Goal: Book appointment/travel/reservation

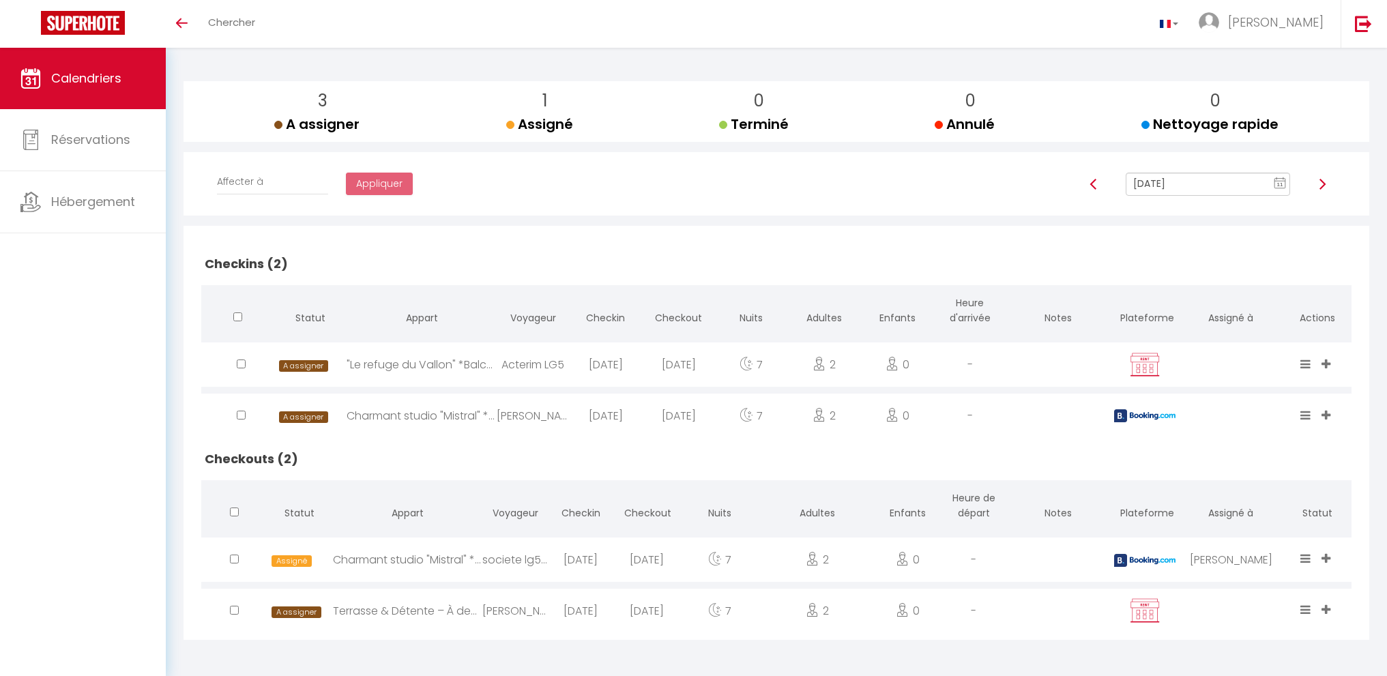
scroll to position [135, 0]
click at [1204, 184] on input "[DATE]" at bounding box center [1208, 184] width 164 height 23
click at [1137, 297] on td "12" at bounding box center [1139, 301] width 22 height 22
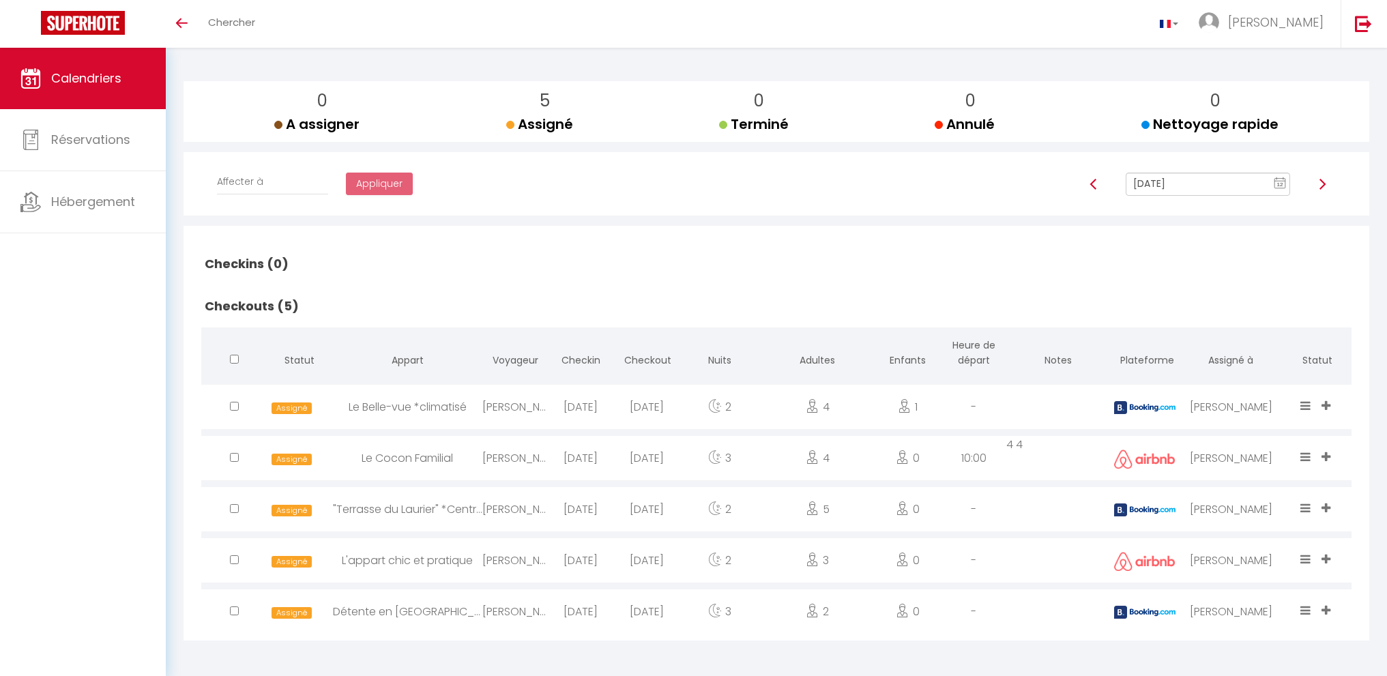
click at [1199, 184] on input "[DATE]" at bounding box center [1208, 184] width 164 height 23
click at [1162, 300] on td "13" at bounding box center [1161, 301] width 22 height 22
type input "[DATE]"
checkbox input "false"
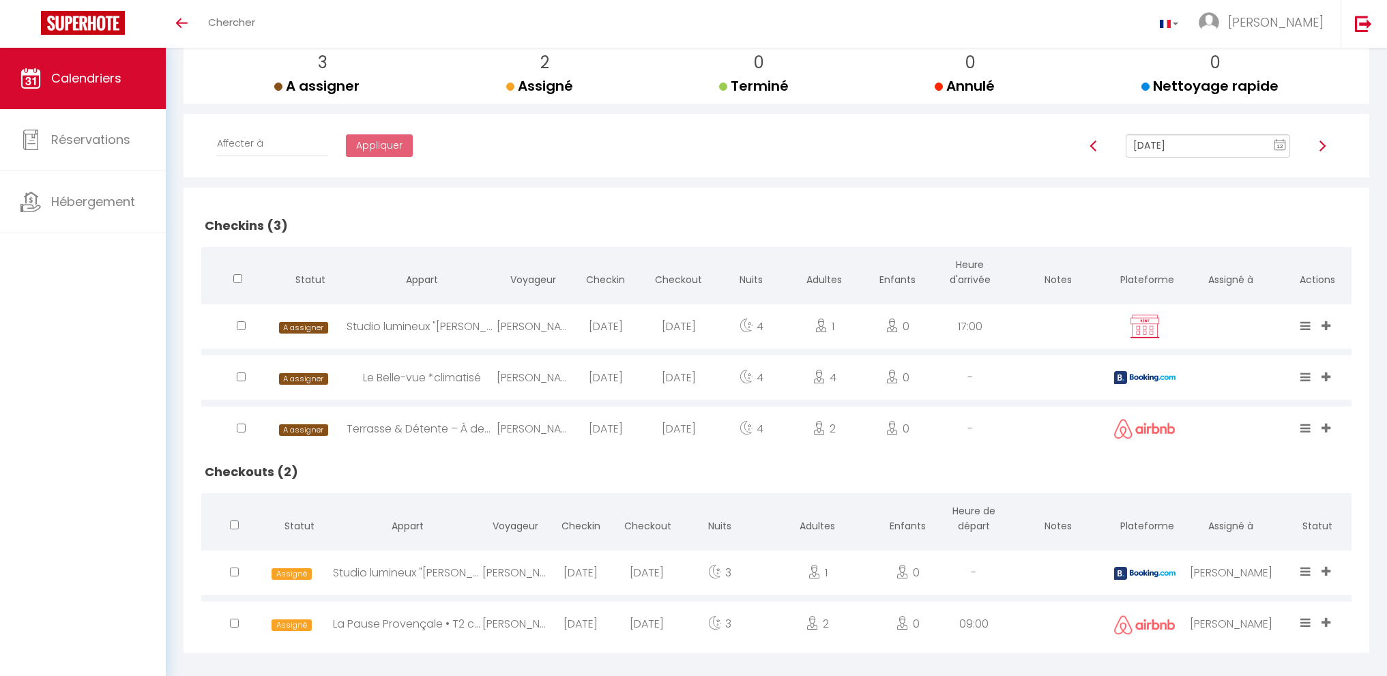
scroll to position [186, 0]
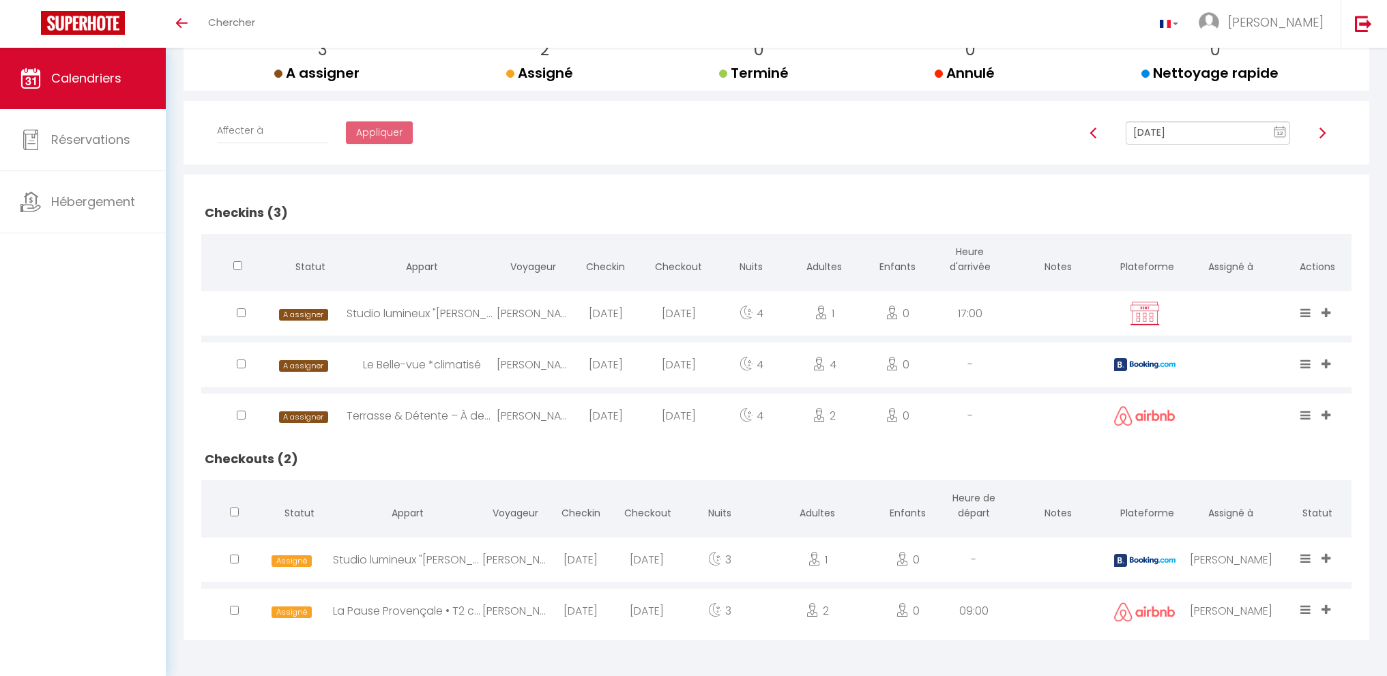
click at [1150, 136] on input "[DATE]" at bounding box center [1208, 132] width 164 height 23
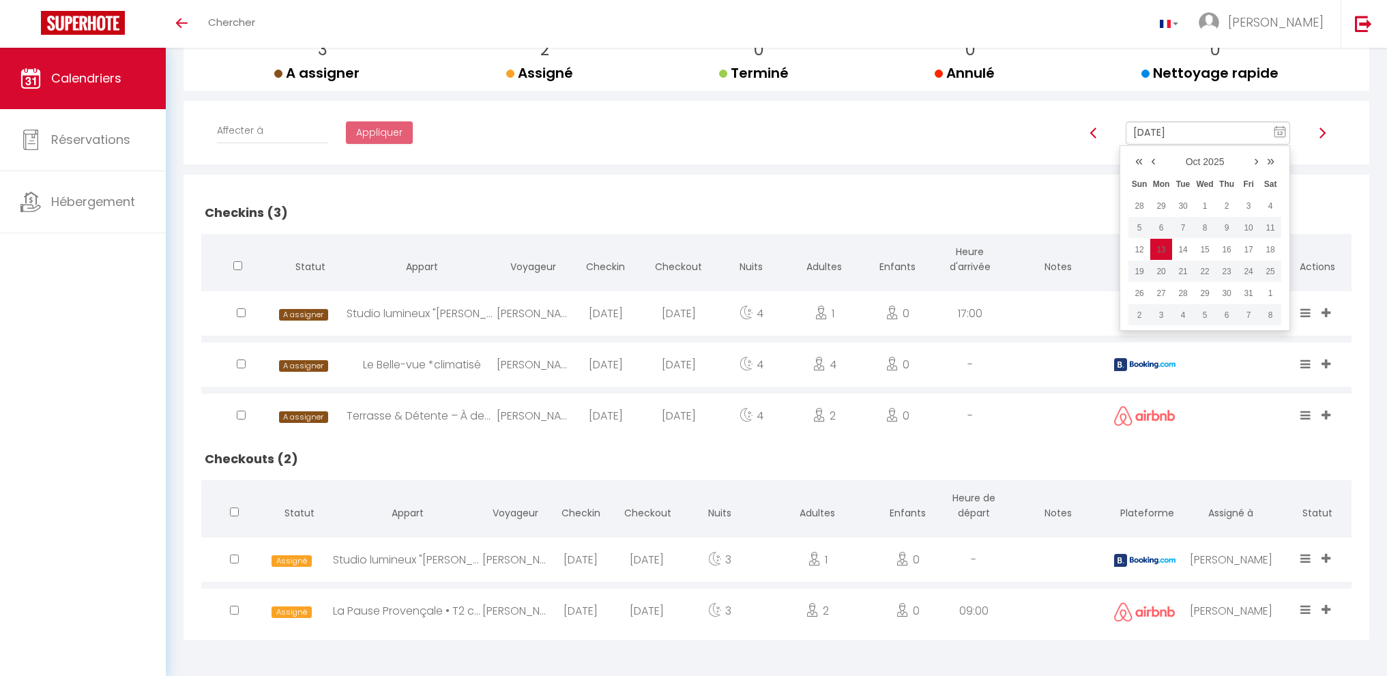
click at [1184, 254] on td "14" at bounding box center [1183, 250] width 22 height 22
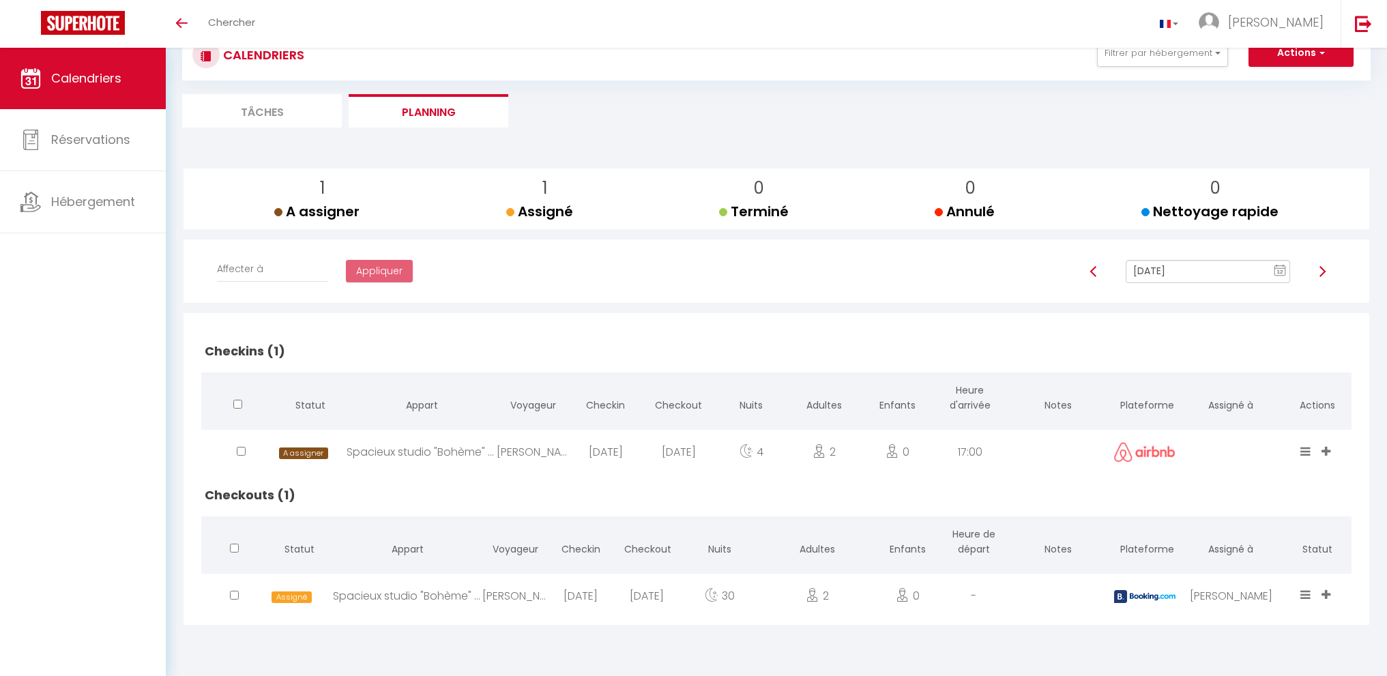
scroll to position [48, 0]
click at [1188, 279] on input "[DATE]" at bounding box center [1208, 271] width 164 height 23
click at [1210, 393] on td "15" at bounding box center [1205, 388] width 22 height 22
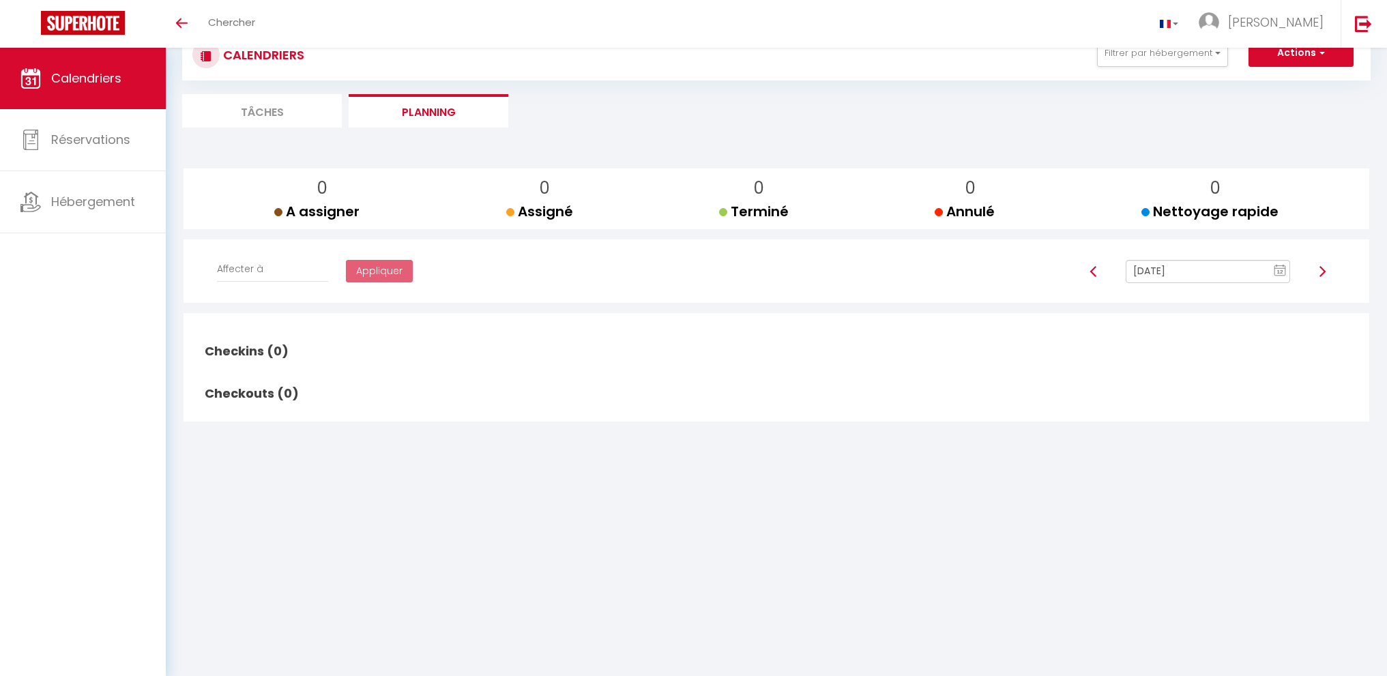
click at [1191, 267] on input "[DATE]" at bounding box center [1208, 271] width 164 height 23
click at [1225, 390] on td "16" at bounding box center [1227, 388] width 22 height 22
type input "[DATE]"
checkbox input "false"
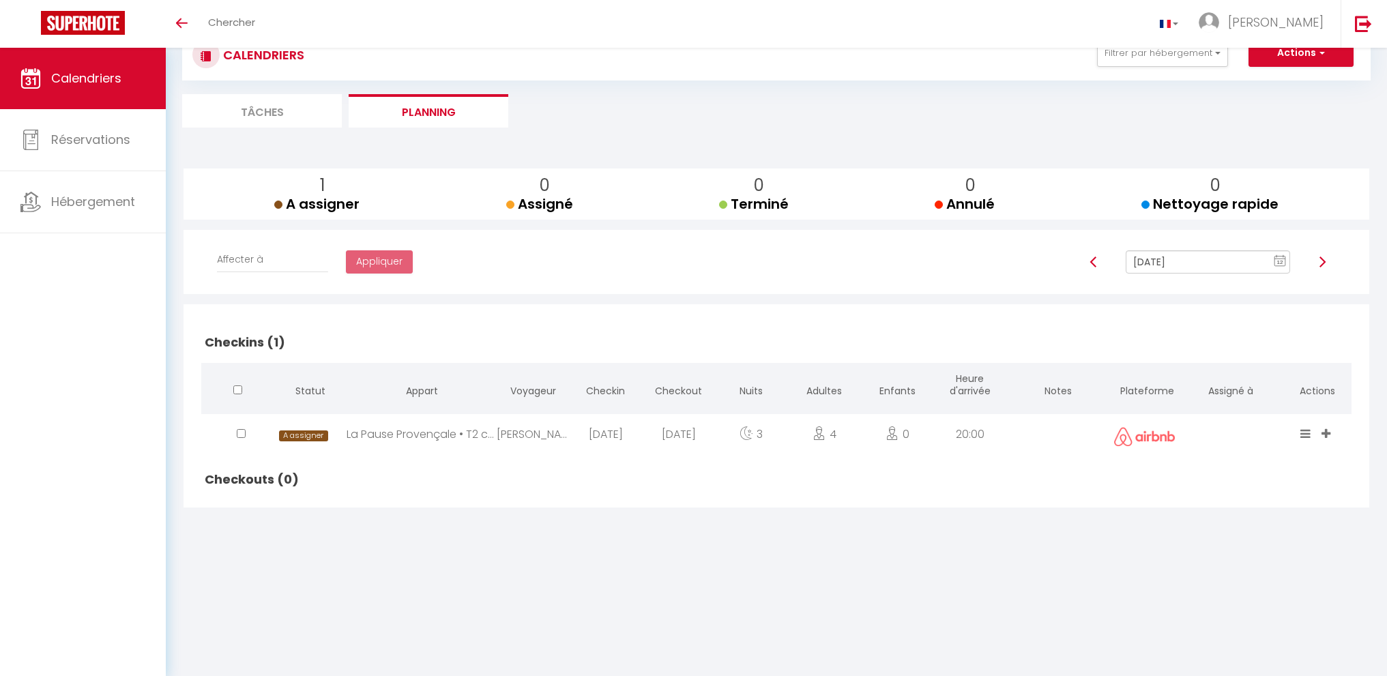
click at [1193, 265] on input "[DATE]" at bounding box center [1208, 261] width 164 height 23
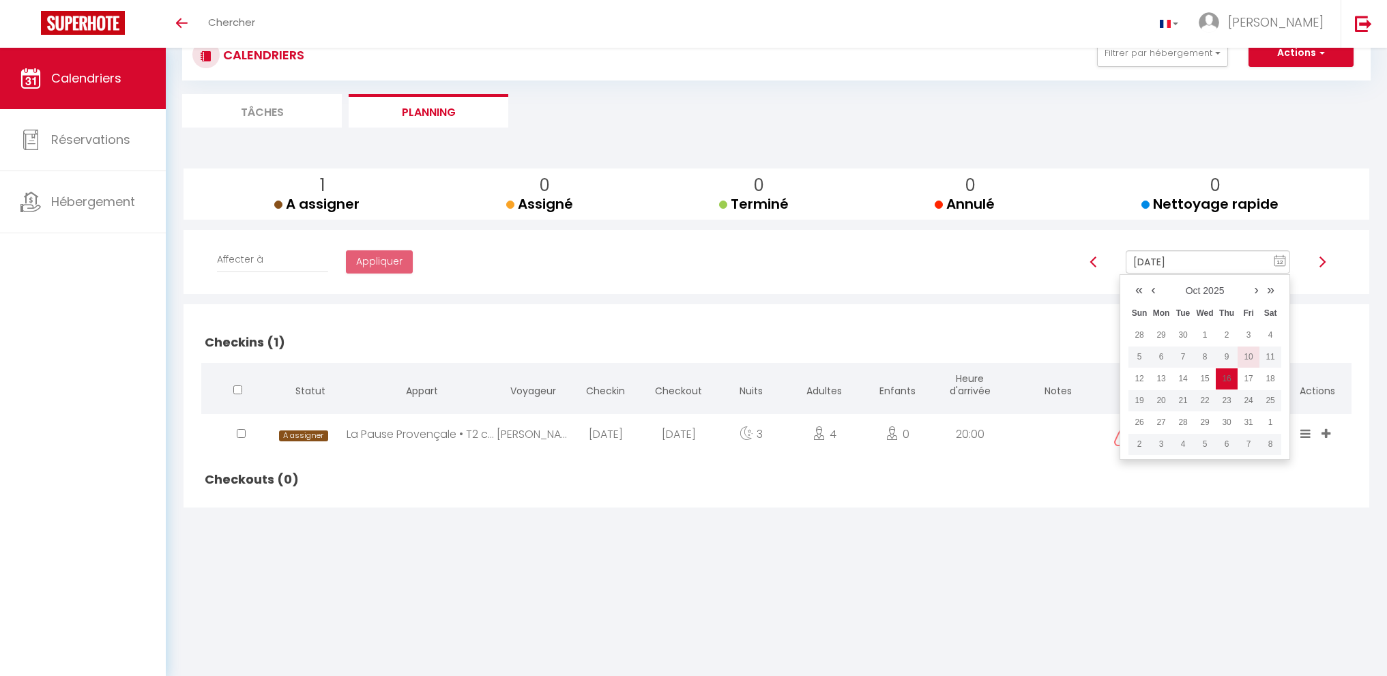
scroll to position [0, 0]
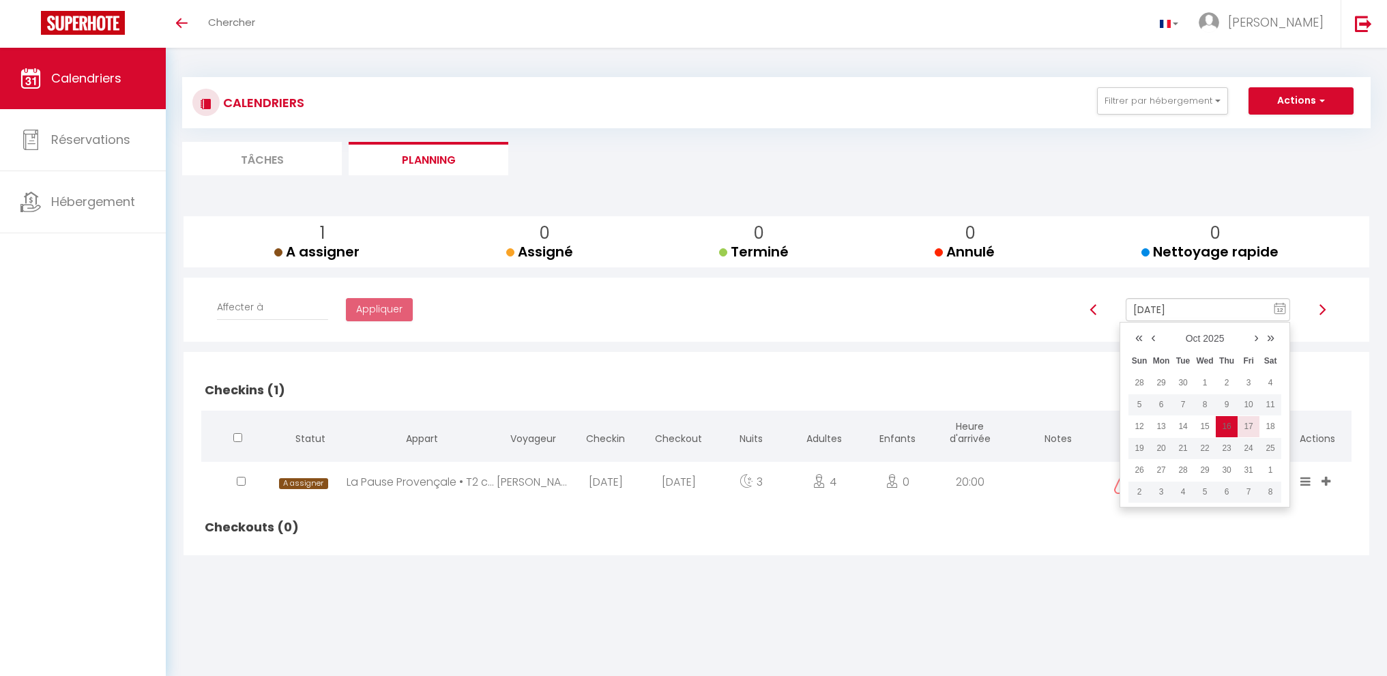
click at [1249, 424] on td "17" at bounding box center [1249, 426] width 22 height 22
type input "[DATE]"
checkbox input "false"
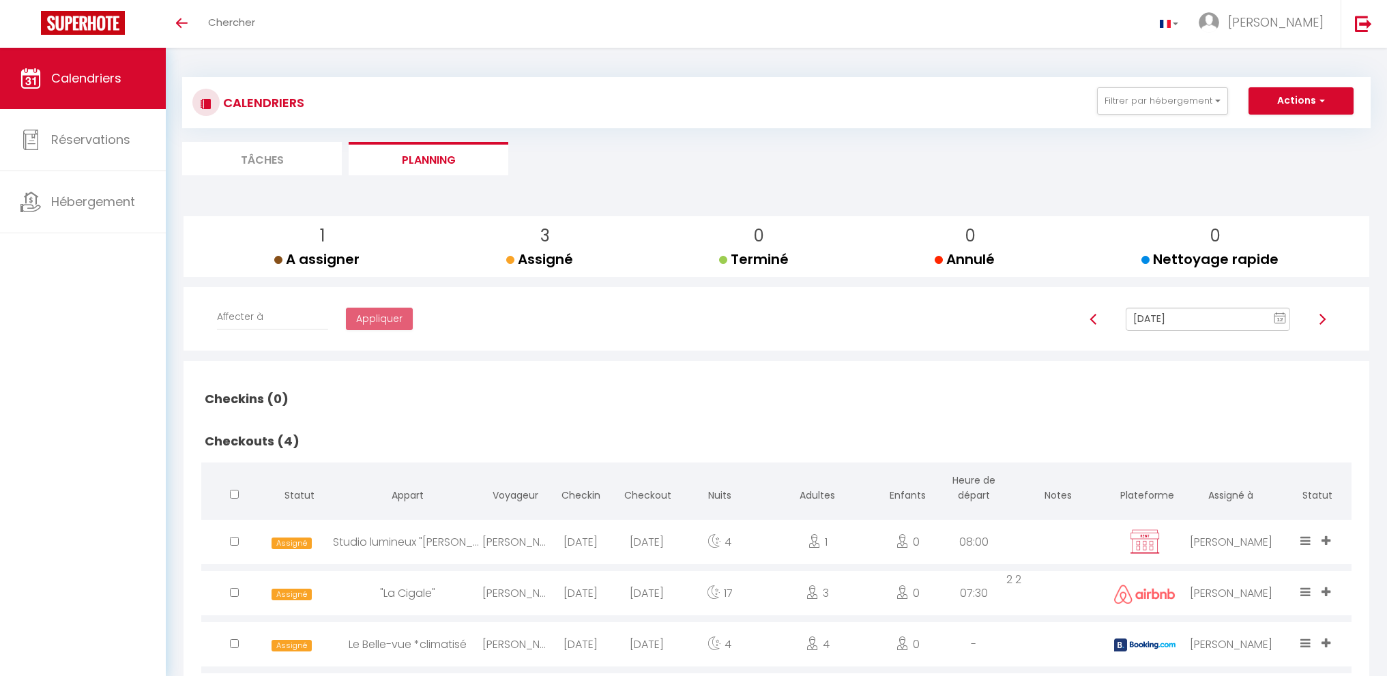
scroll to position [85, 0]
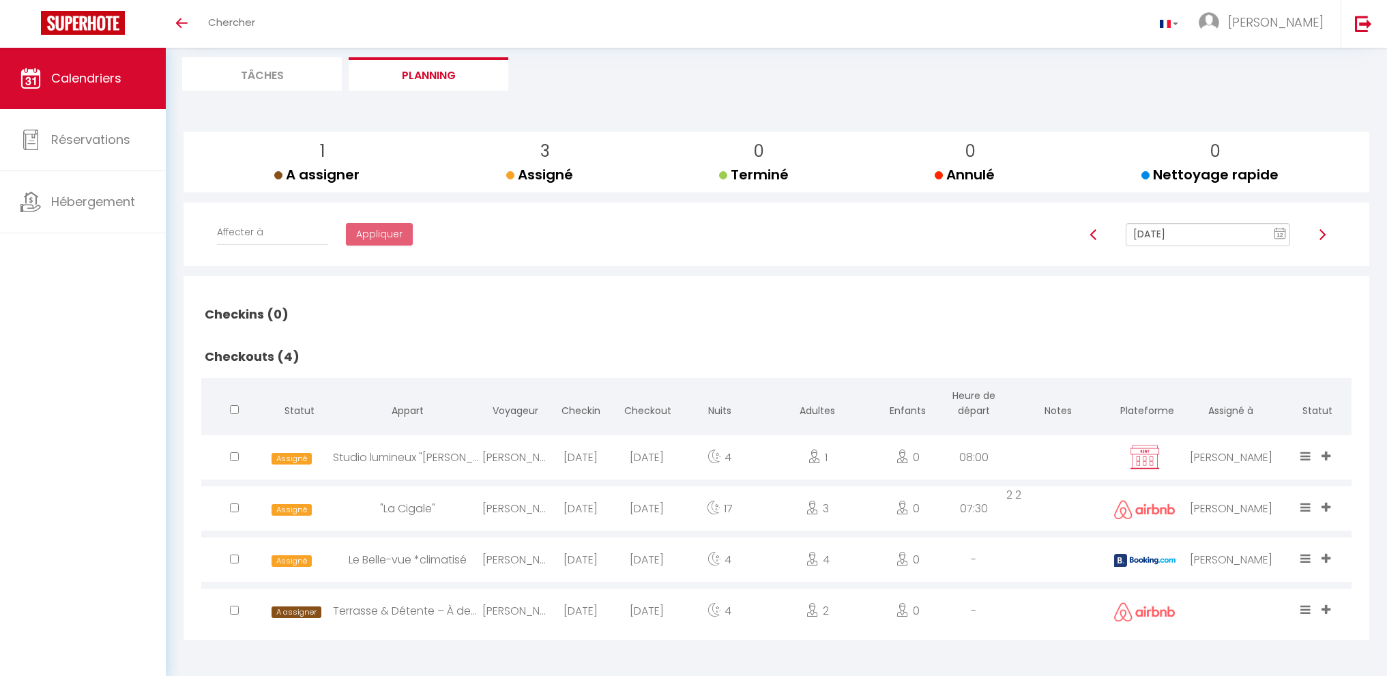
click at [1177, 237] on input "[DATE]" at bounding box center [1208, 234] width 164 height 23
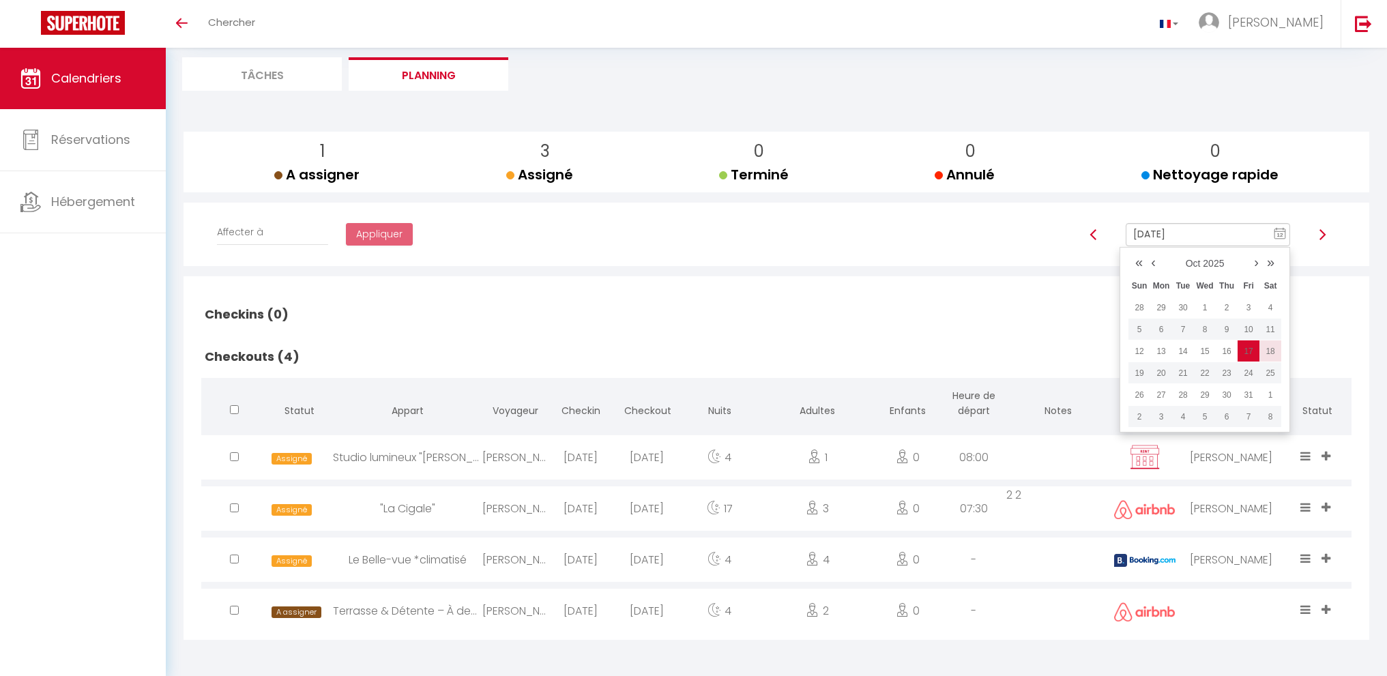
click at [1265, 345] on td "18" at bounding box center [1270, 351] width 22 height 22
type input "[DATE]"
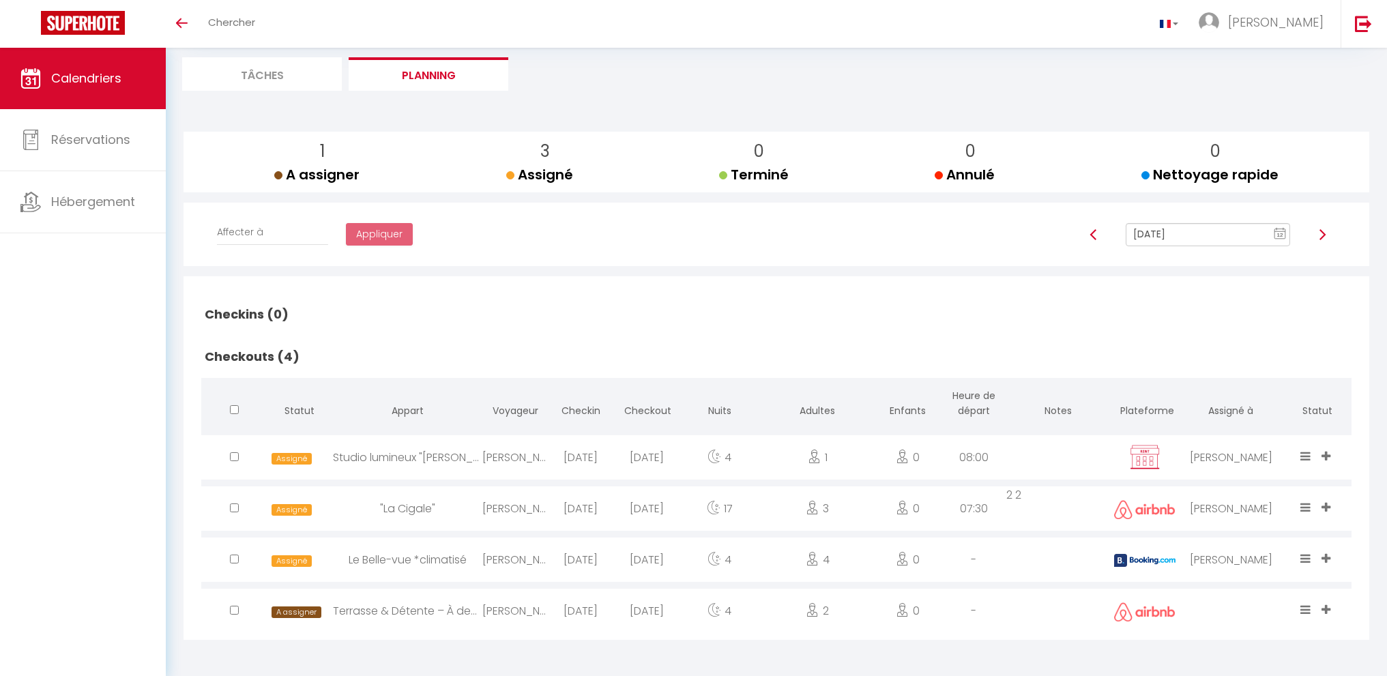
checkbox input "false"
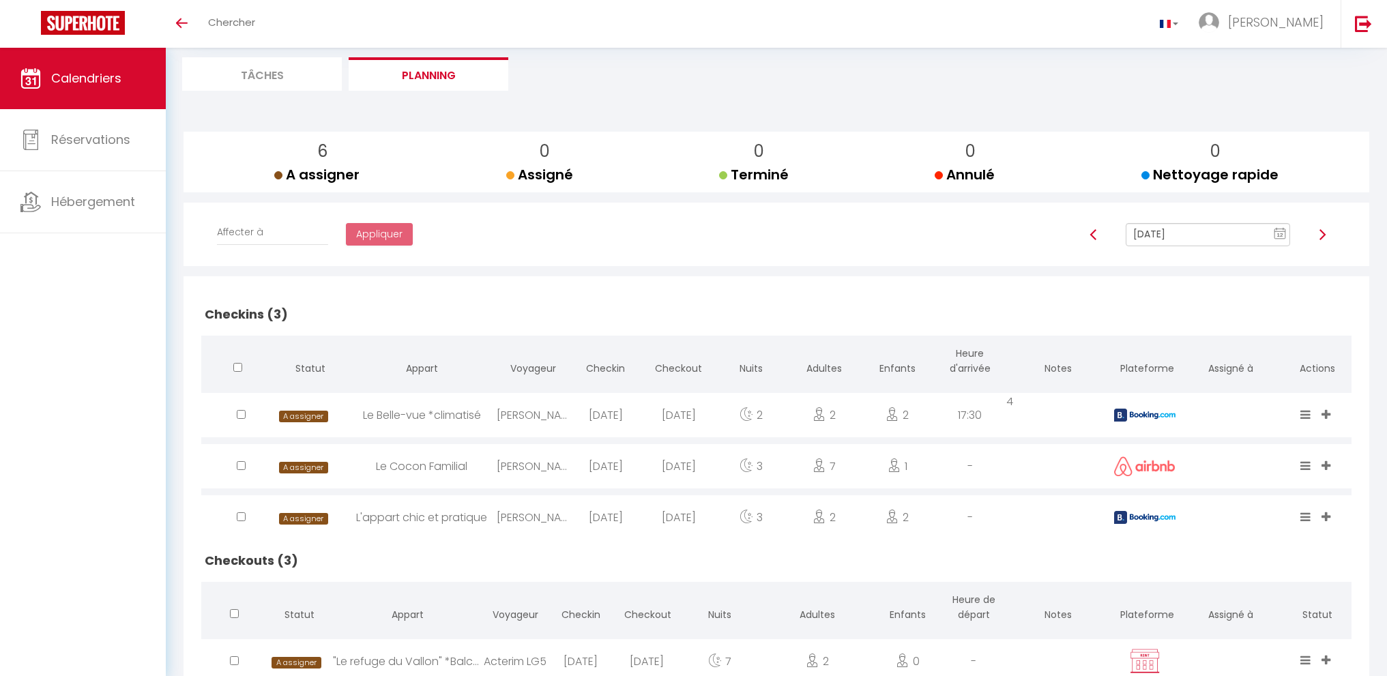
scroll to position [237, 0]
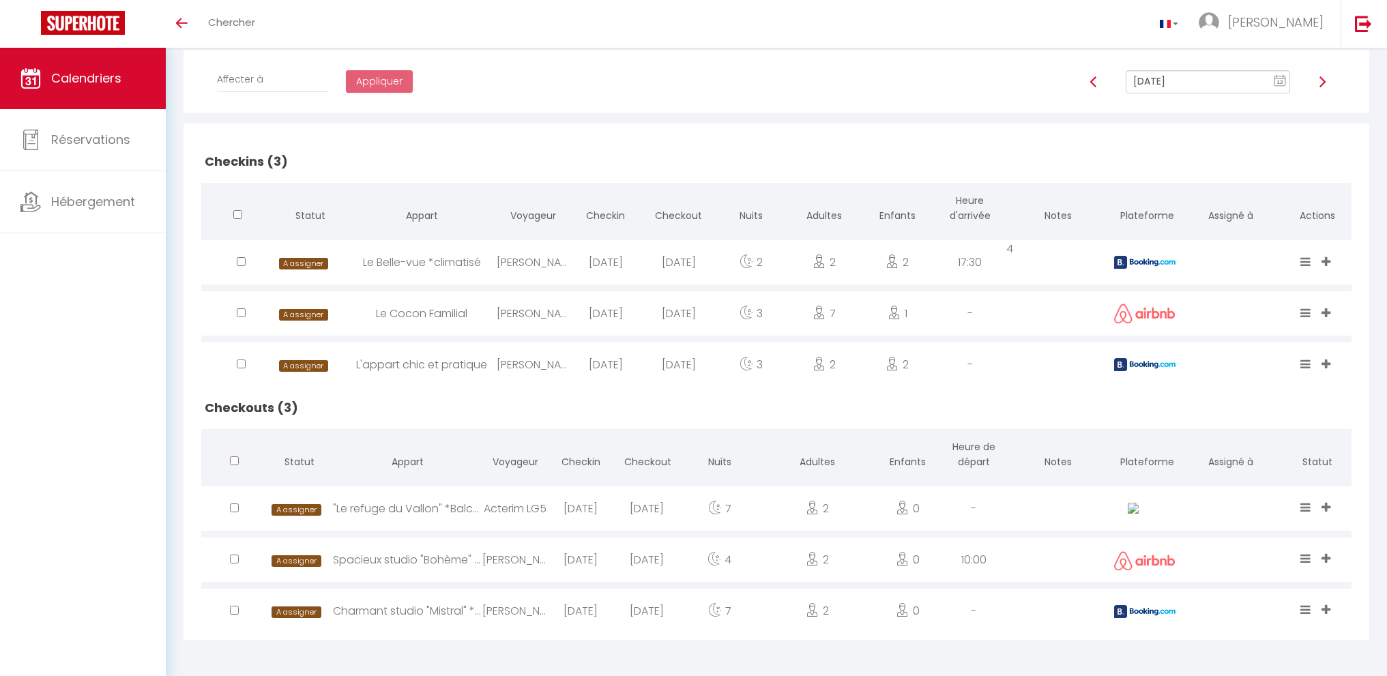
click at [1171, 78] on input "[DATE]" at bounding box center [1208, 81] width 164 height 23
click at [1143, 218] on td "19" at bounding box center [1139, 220] width 22 height 22
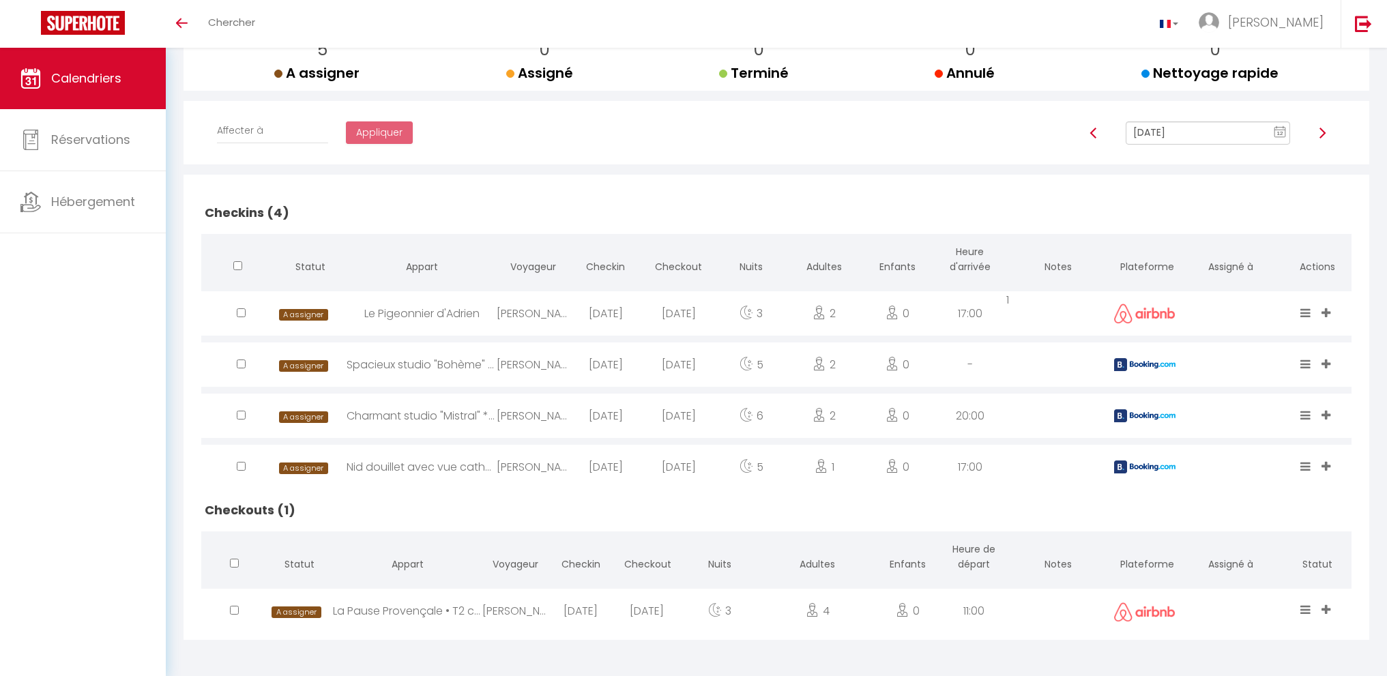
click at [1160, 137] on input "[DATE]" at bounding box center [1208, 132] width 164 height 23
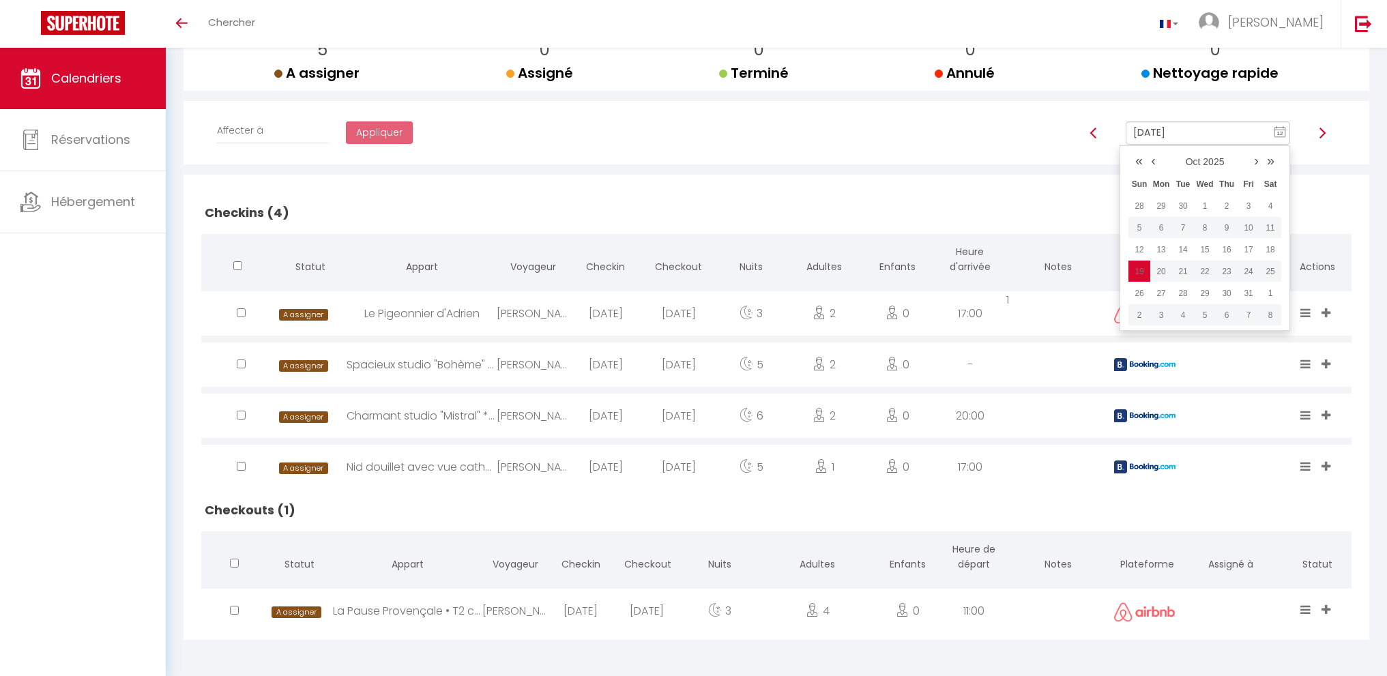
click at [1166, 273] on td "20" at bounding box center [1161, 272] width 22 height 22
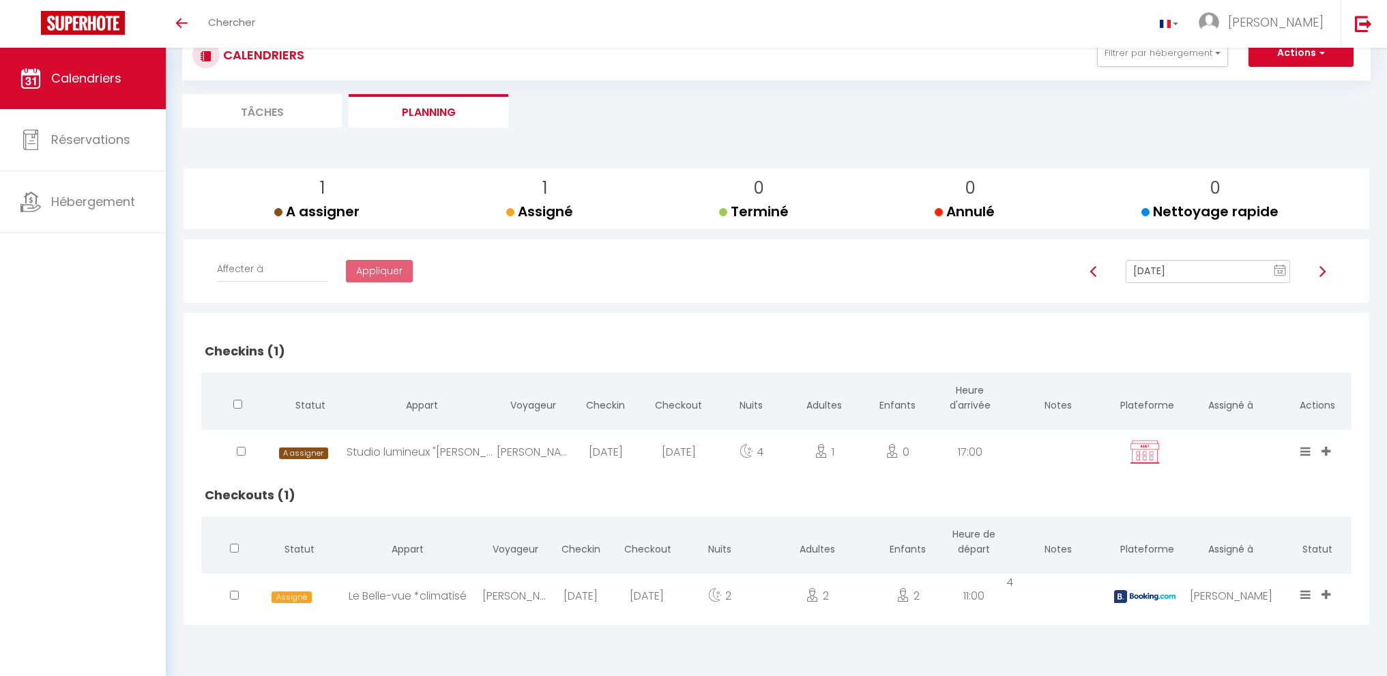
scroll to position [48, 0]
click at [1198, 272] on input "[DATE]" at bounding box center [1208, 271] width 164 height 23
click at [1184, 410] on td "21" at bounding box center [1183, 410] width 22 height 22
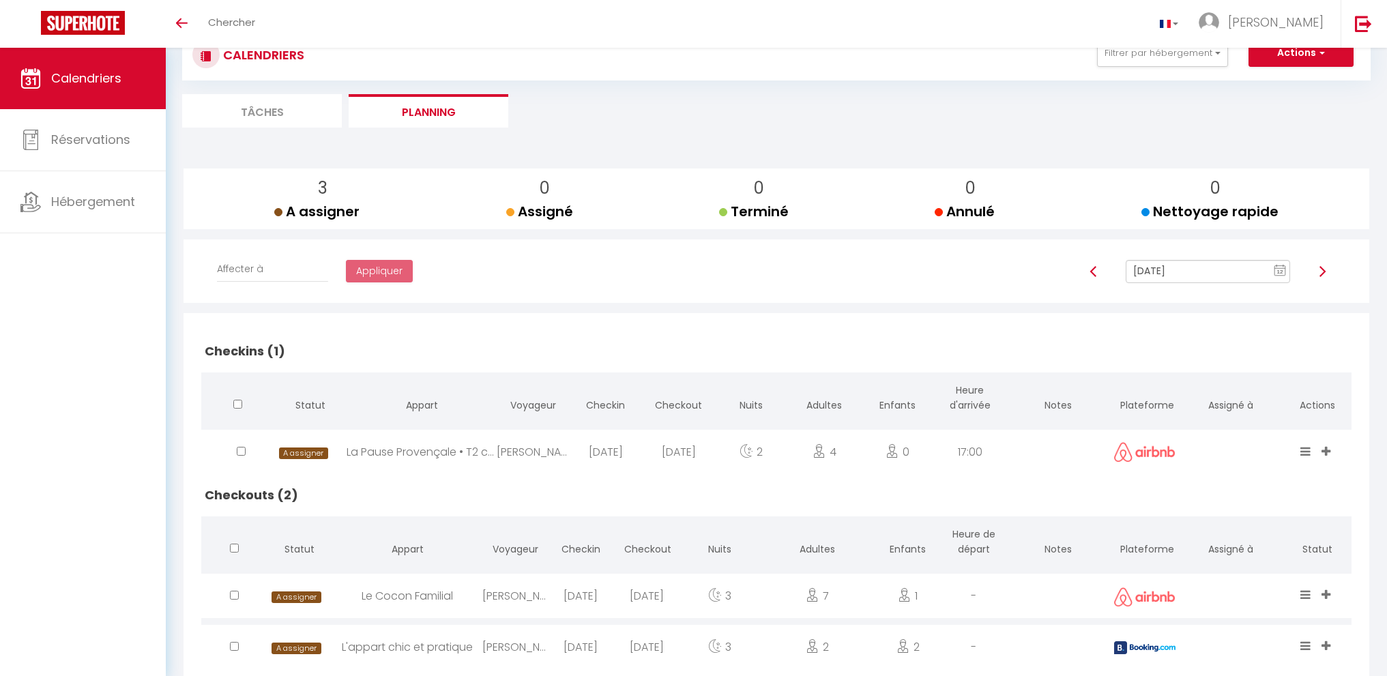
scroll to position [84, 0]
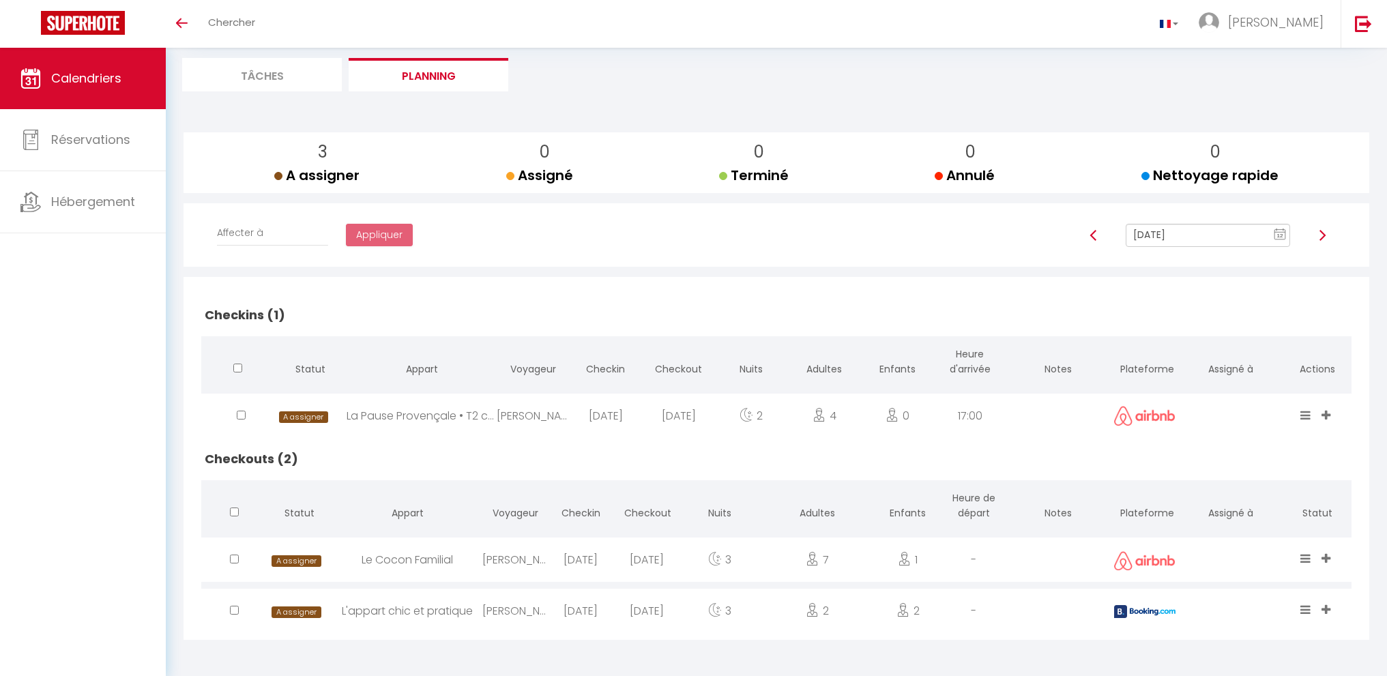
click at [1188, 237] on input "[DATE]" at bounding box center [1208, 235] width 164 height 23
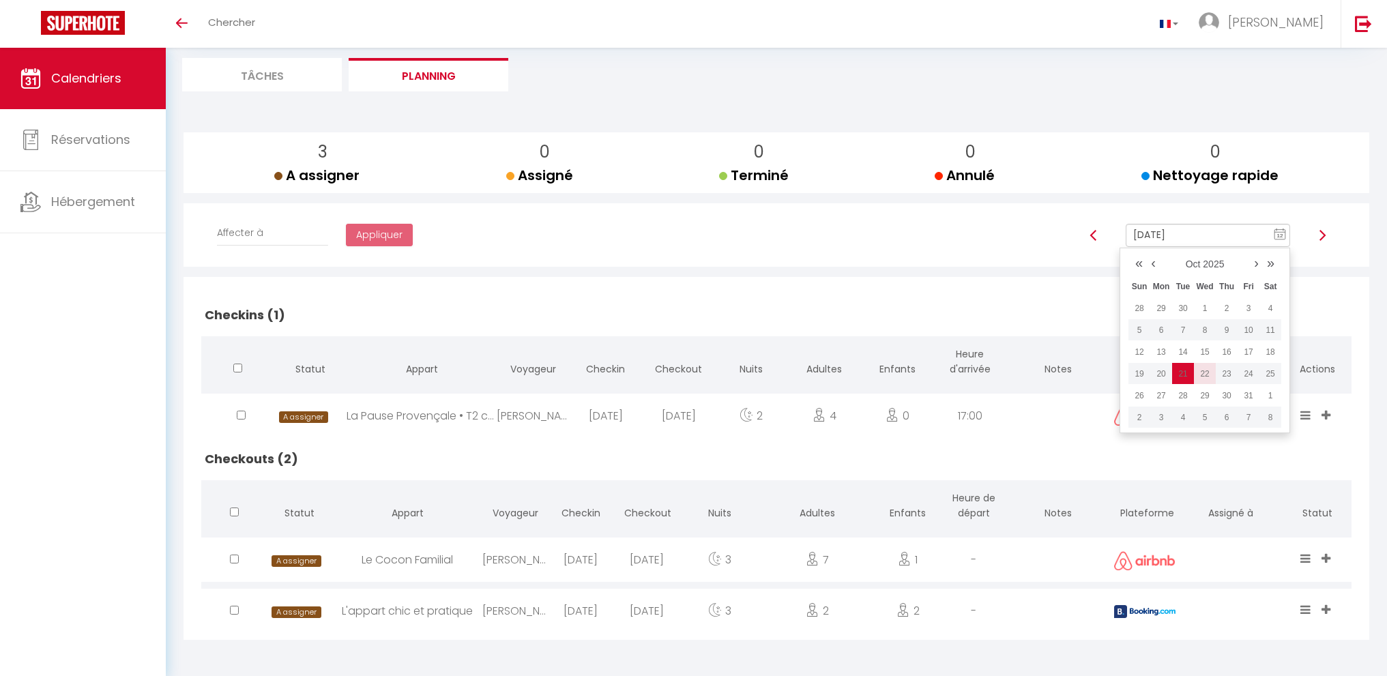
click at [1206, 376] on td "22" at bounding box center [1205, 374] width 22 height 22
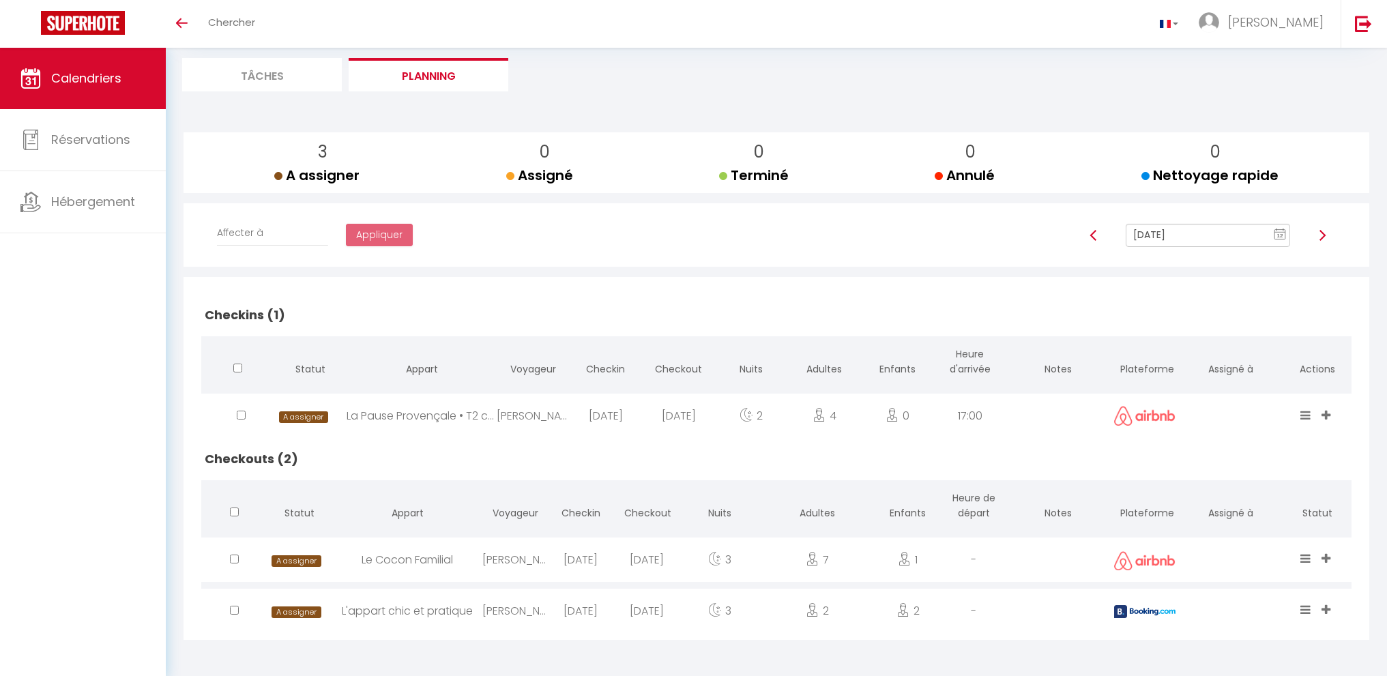
scroll to position [48, 0]
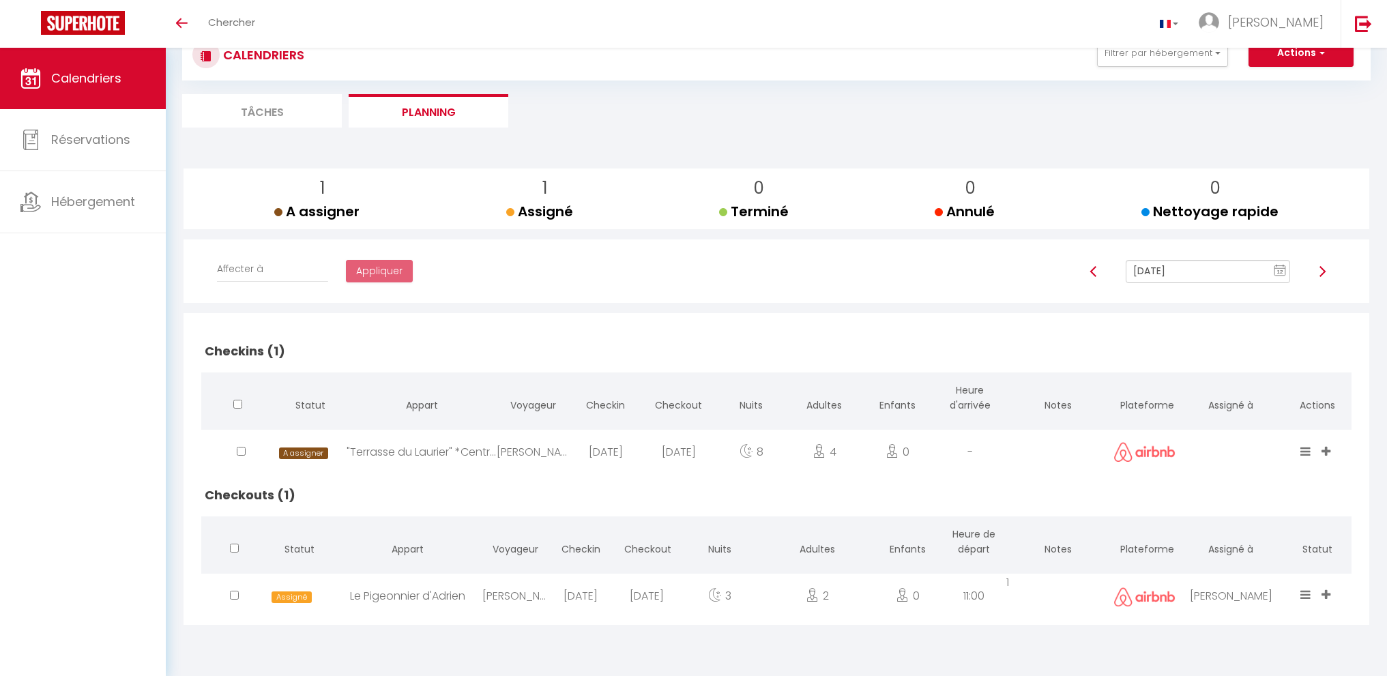
click at [1202, 267] on input "[DATE]" at bounding box center [1208, 271] width 164 height 23
click at [1230, 416] on td "23" at bounding box center [1227, 410] width 22 height 22
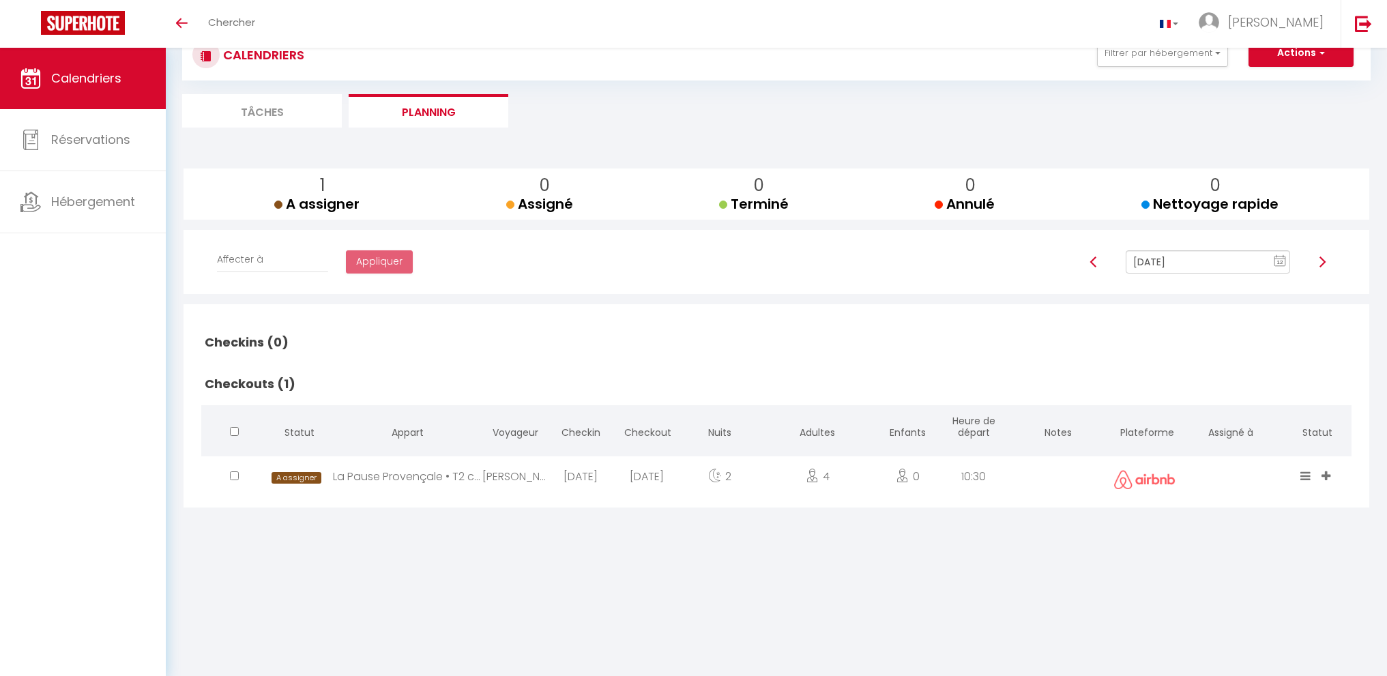
click at [1189, 259] on input "[DATE]" at bounding box center [1208, 261] width 164 height 23
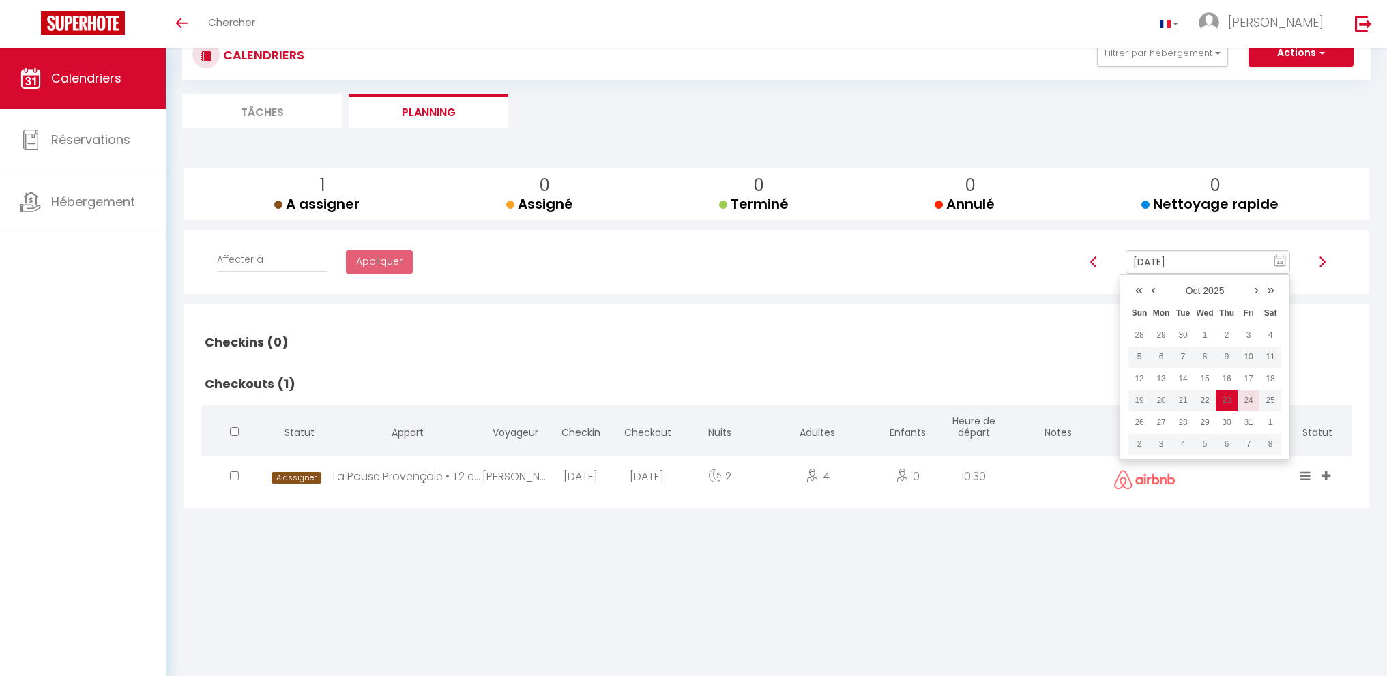
click at [1244, 394] on td "24" at bounding box center [1249, 401] width 22 height 22
type input "[DATE]"
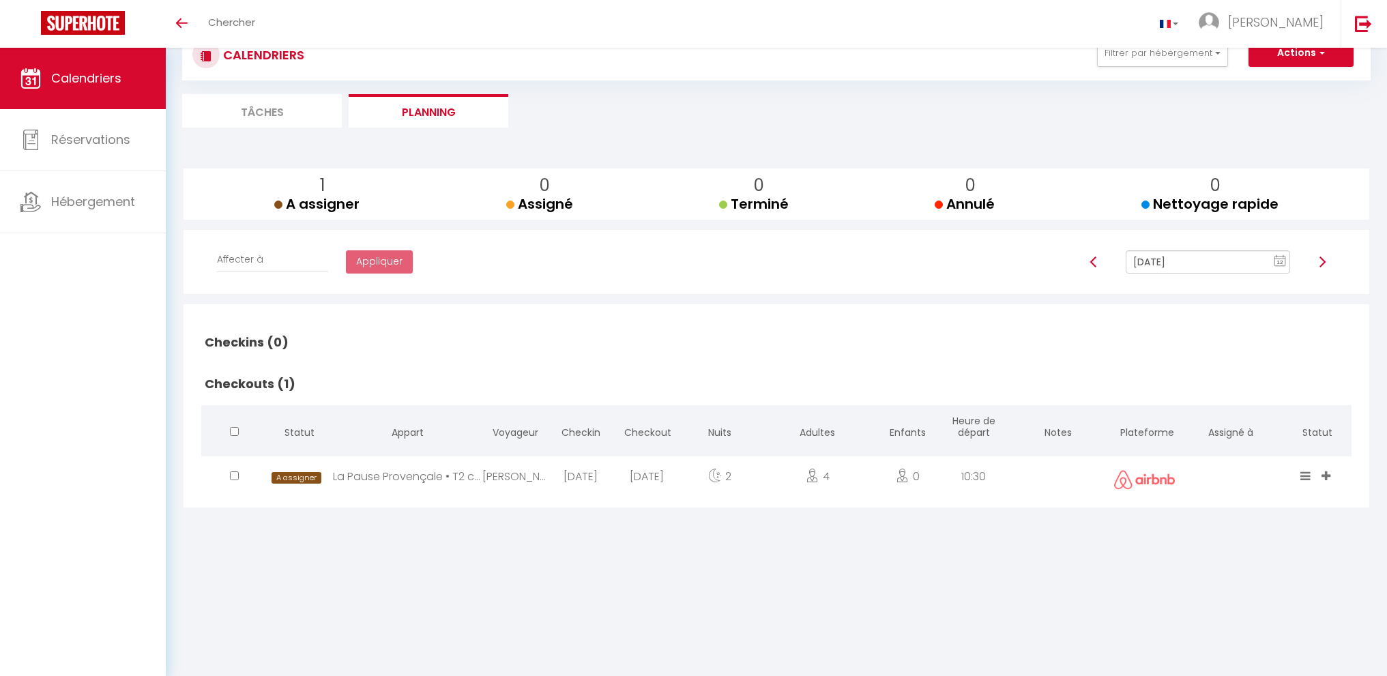
checkbox input "false"
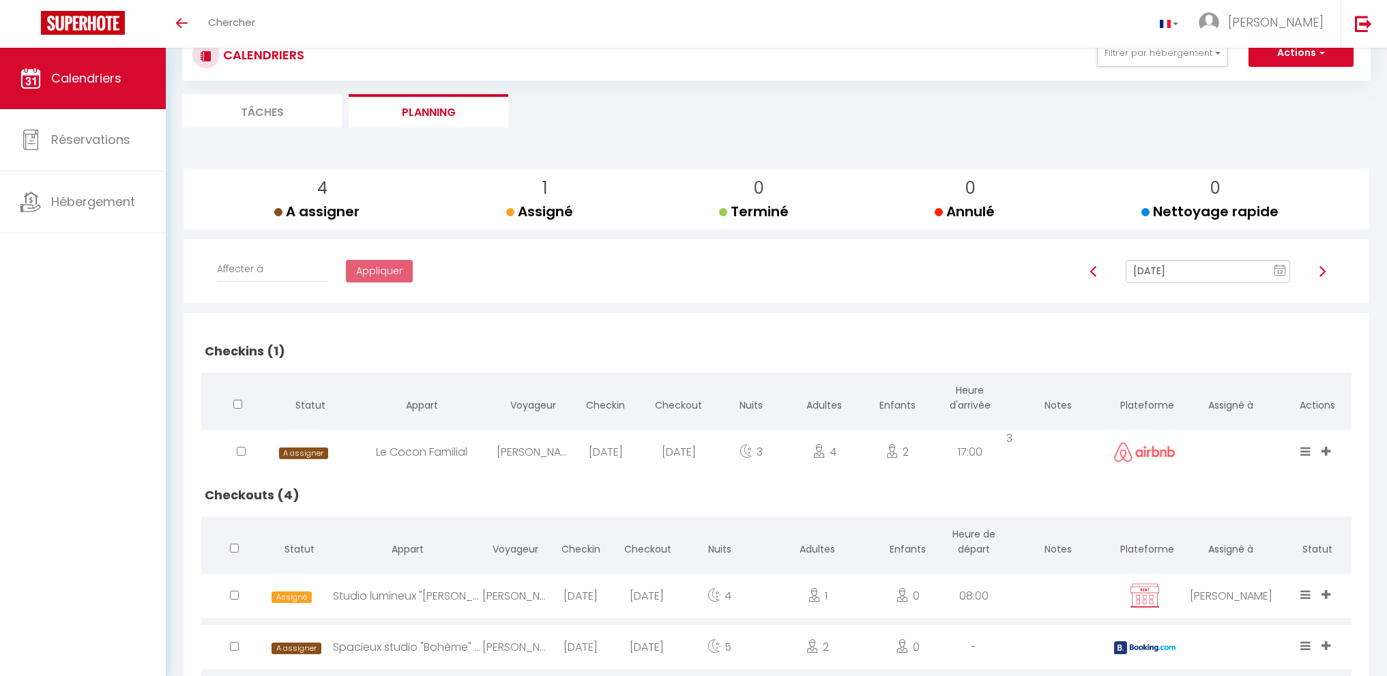
scroll to position [186, 0]
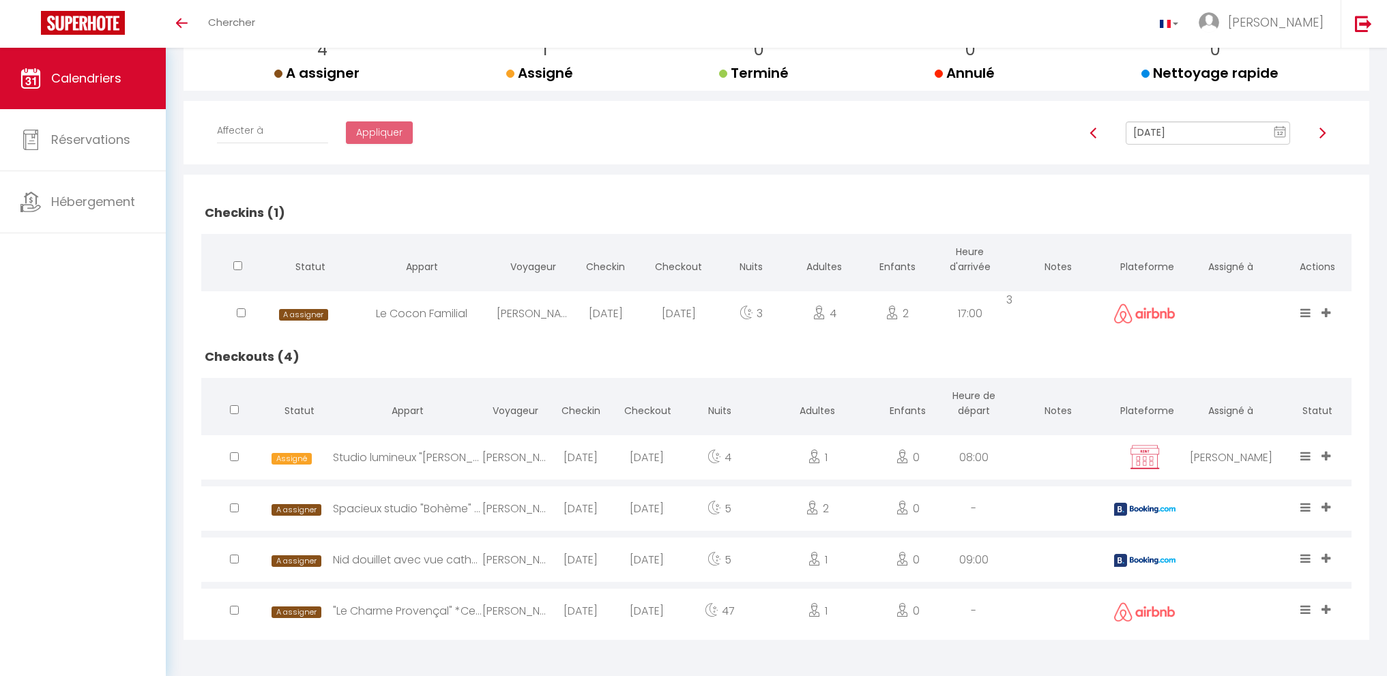
click at [1145, 134] on input "[DATE]" at bounding box center [1208, 132] width 164 height 23
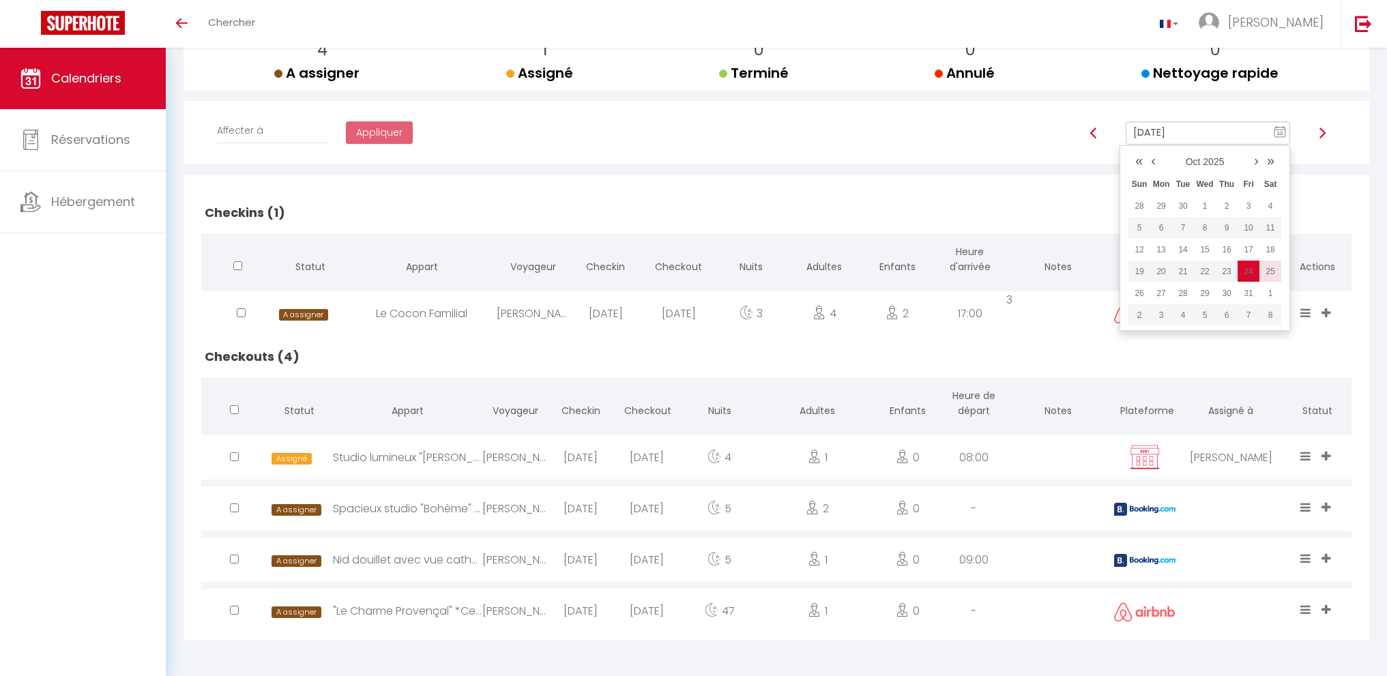
click at [1267, 269] on td "25" at bounding box center [1270, 272] width 22 height 22
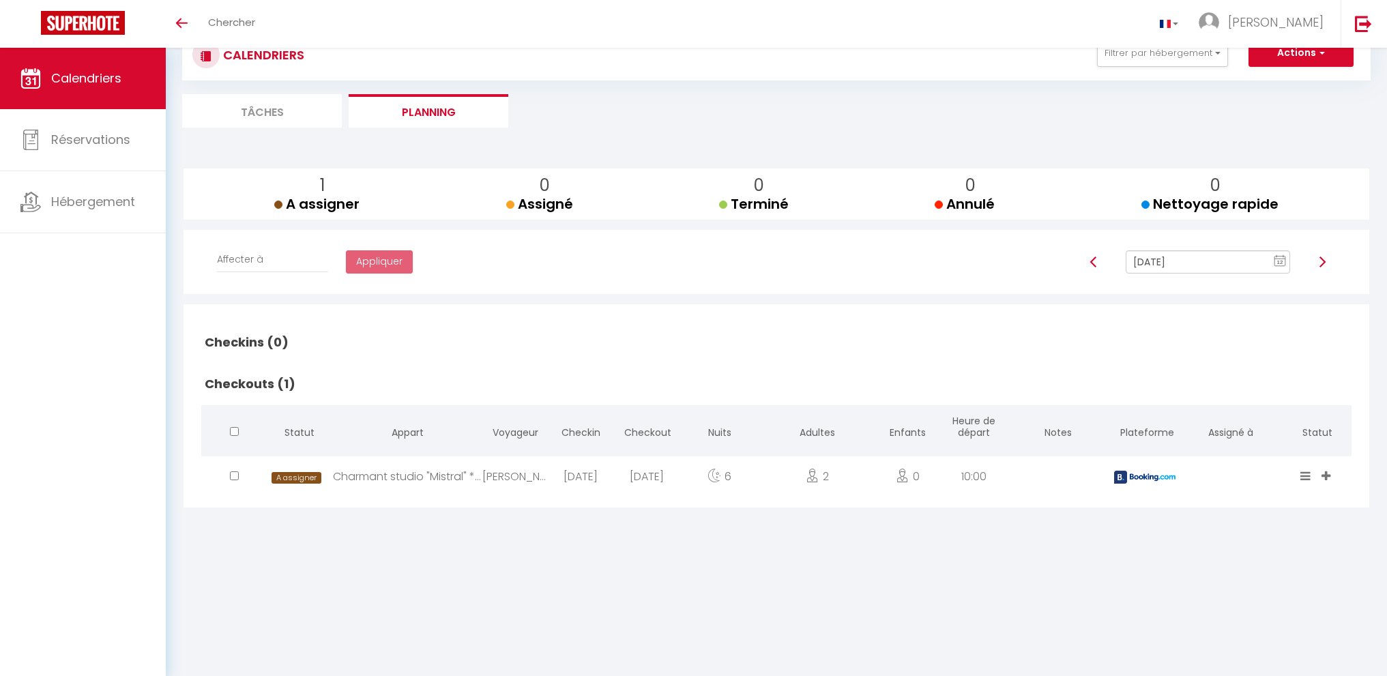
scroll to position [48, 0]
click at [1222, 265] on input "[DATE]" at bounding box center [1208, 261] width 164 height 23
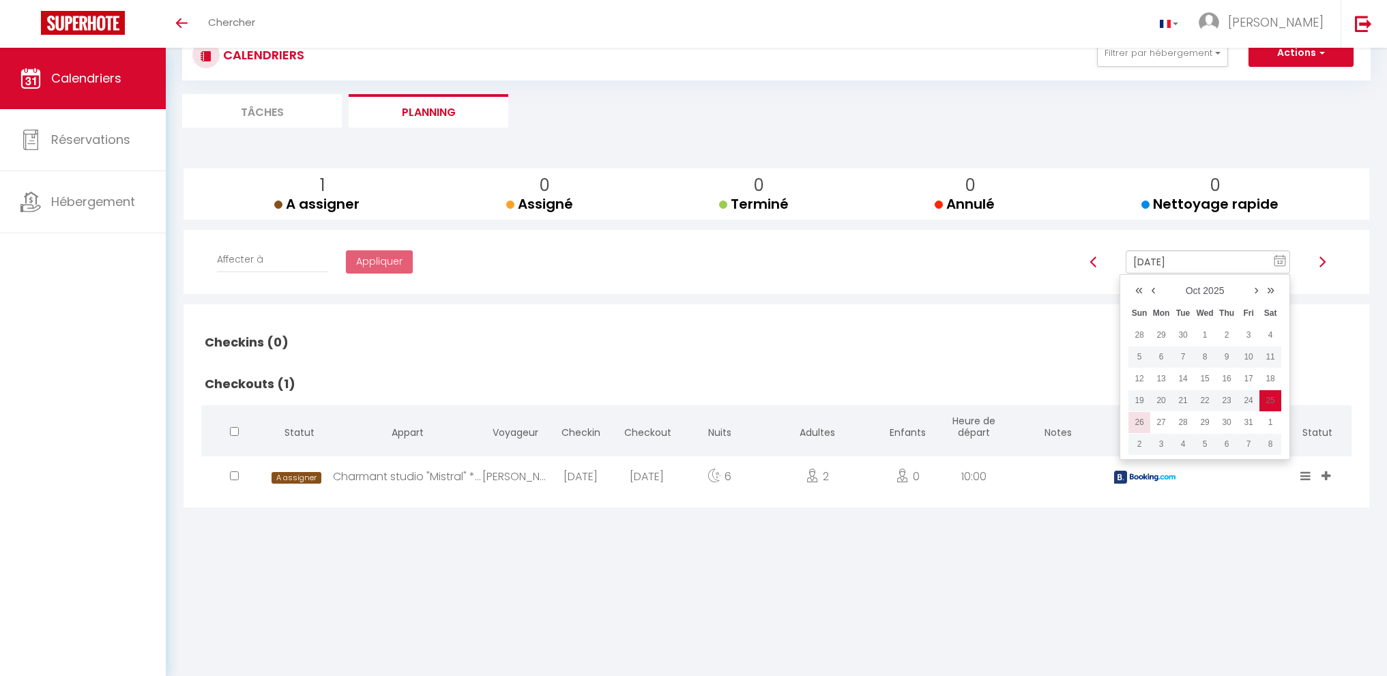
click at [1135, 424] on td "26" at bounding box center [1139, 422] width 22 height 22
type input "[DATE]"
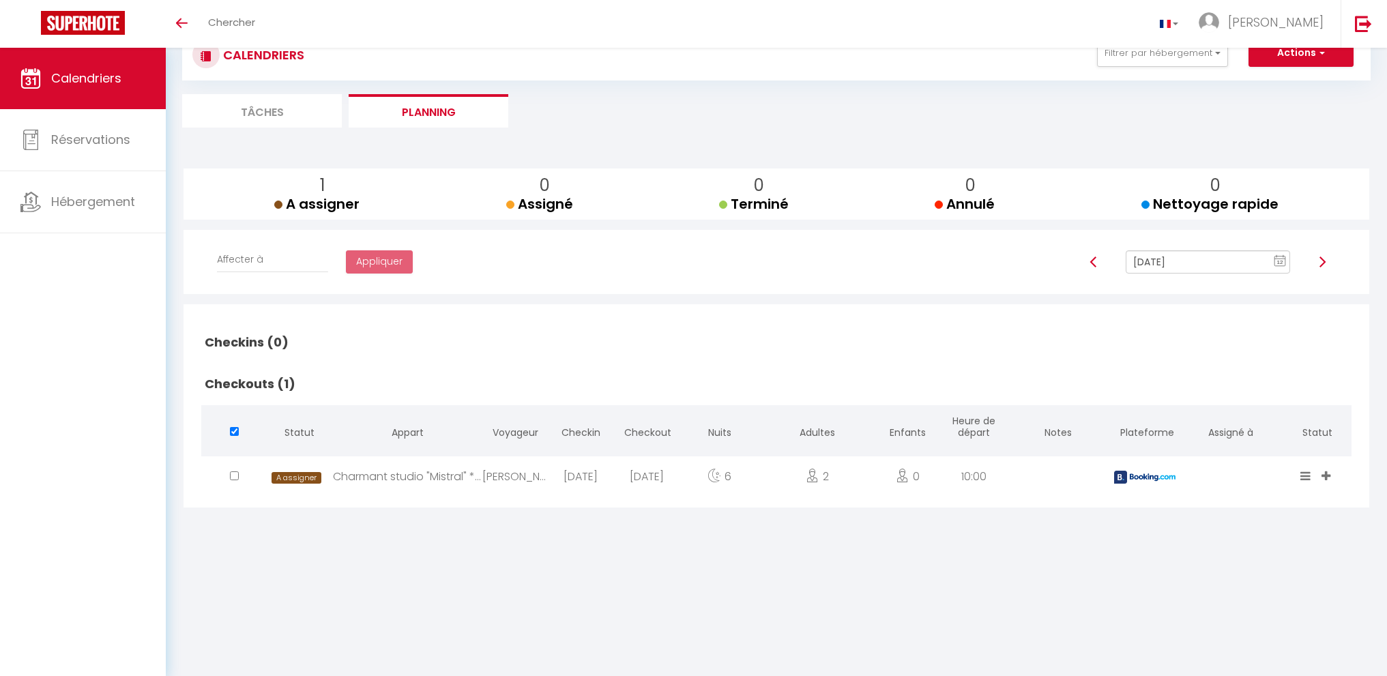
checkbox input "true"
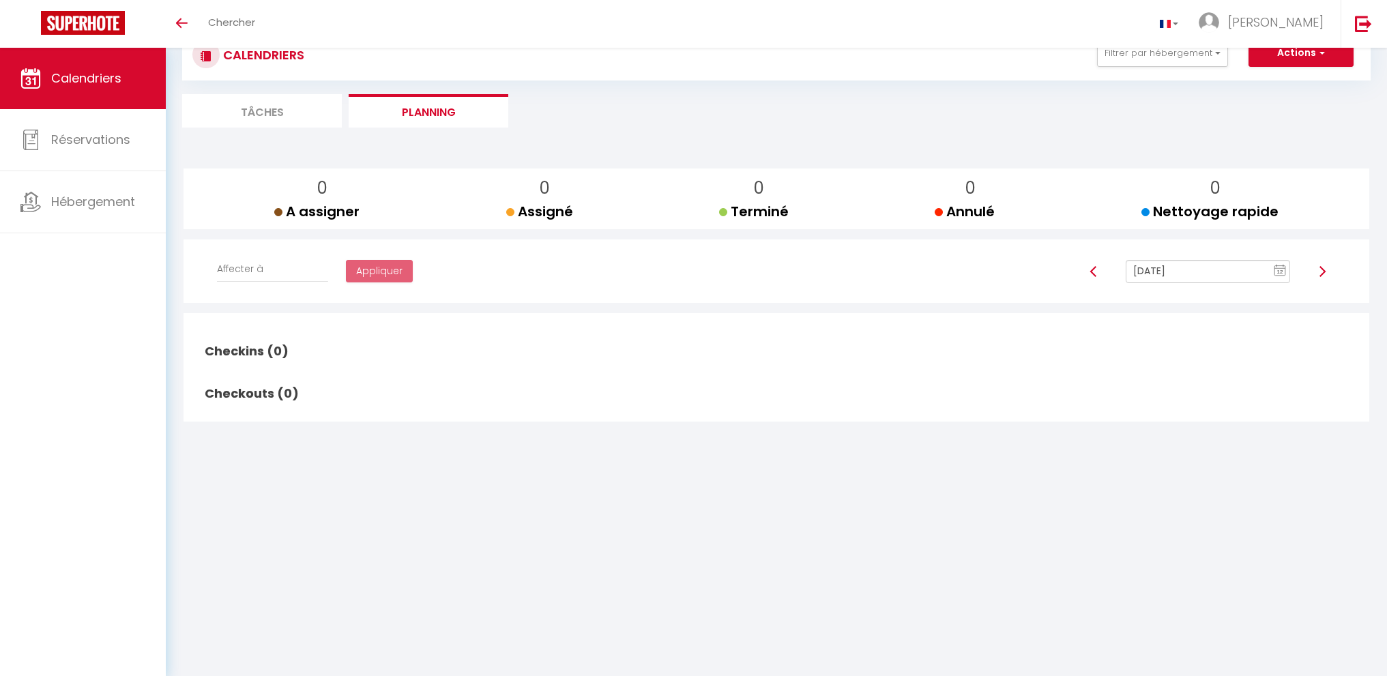
click at [1186, 264] on input "[DATE]" at bounding box center [1208, 271] width 164 height 23
click at [1163, 430] on td "27" at bounding box center [1161, 432] width 22 height 22
type input "[DATE]"
checkbox input "false"
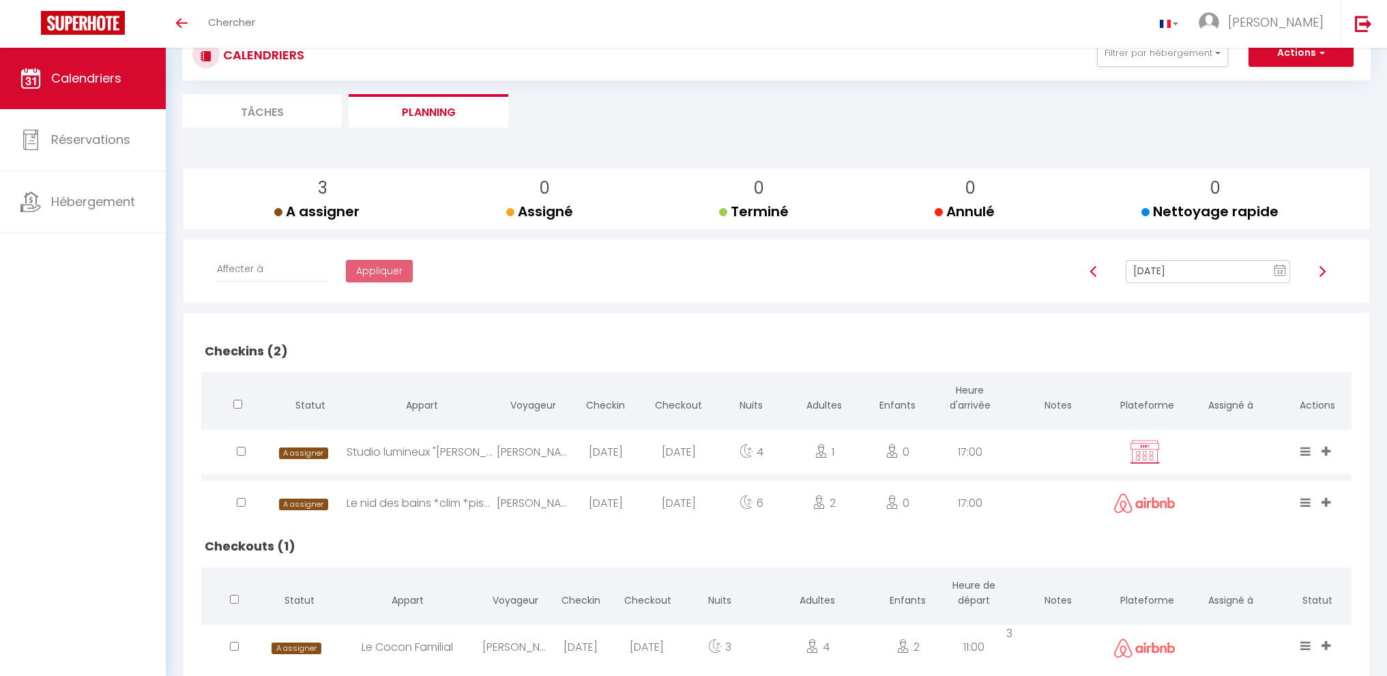
scroll to position [84, 0]
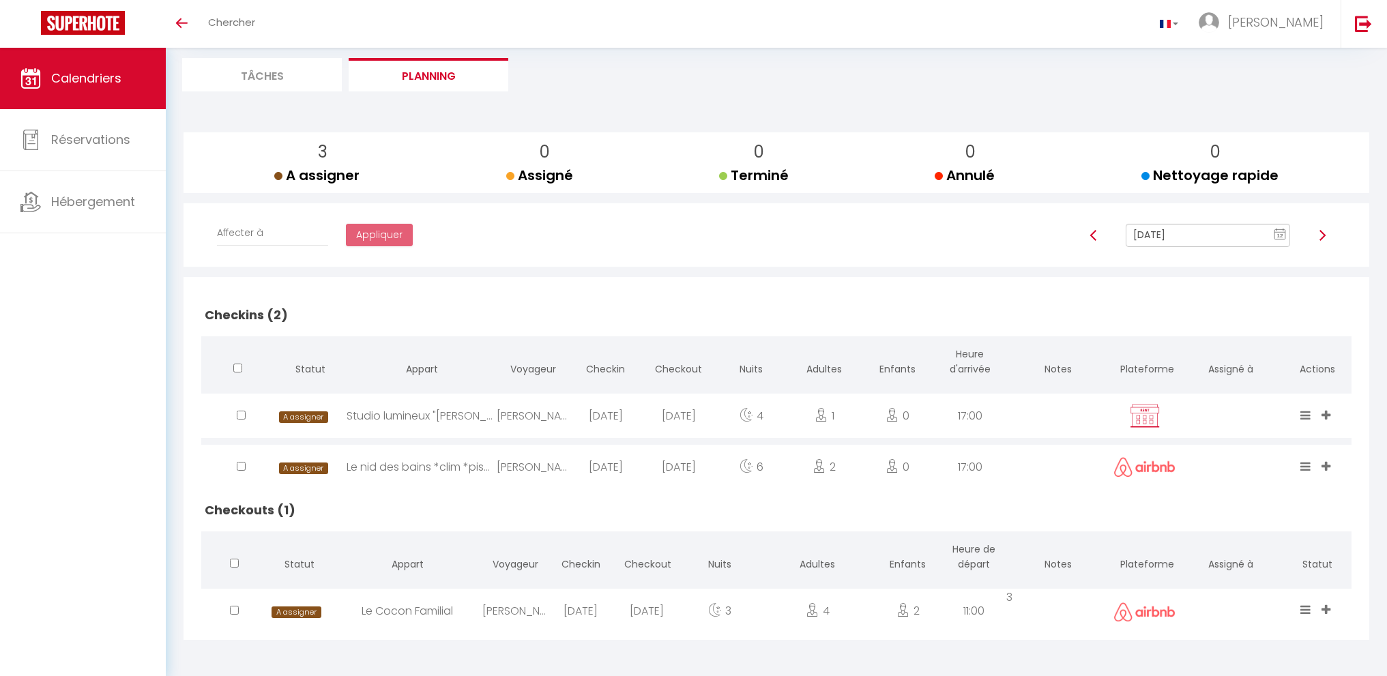
click at [1158, 239] on input "[DATE]" at bounding box center [1208, 235] width 164 height 23
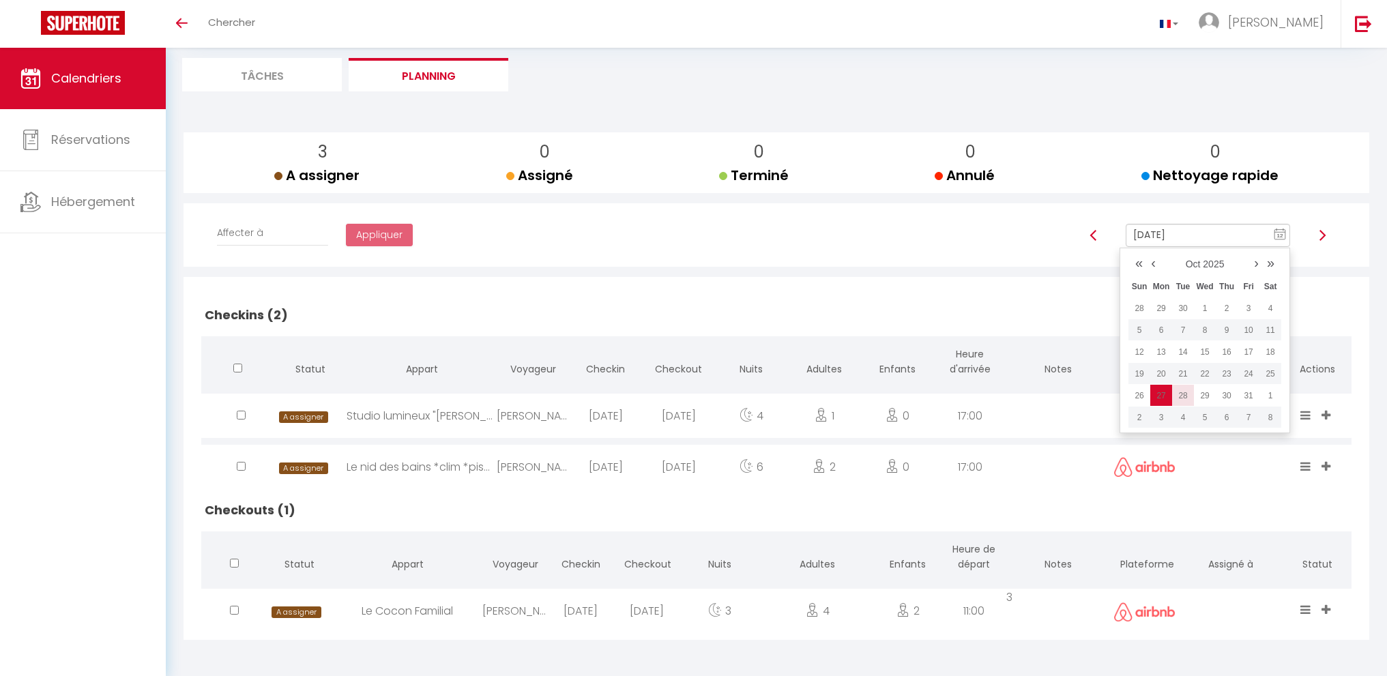
click at [1185, 398] on td "28" at bounding box center [1183, 396] width 22 height 22
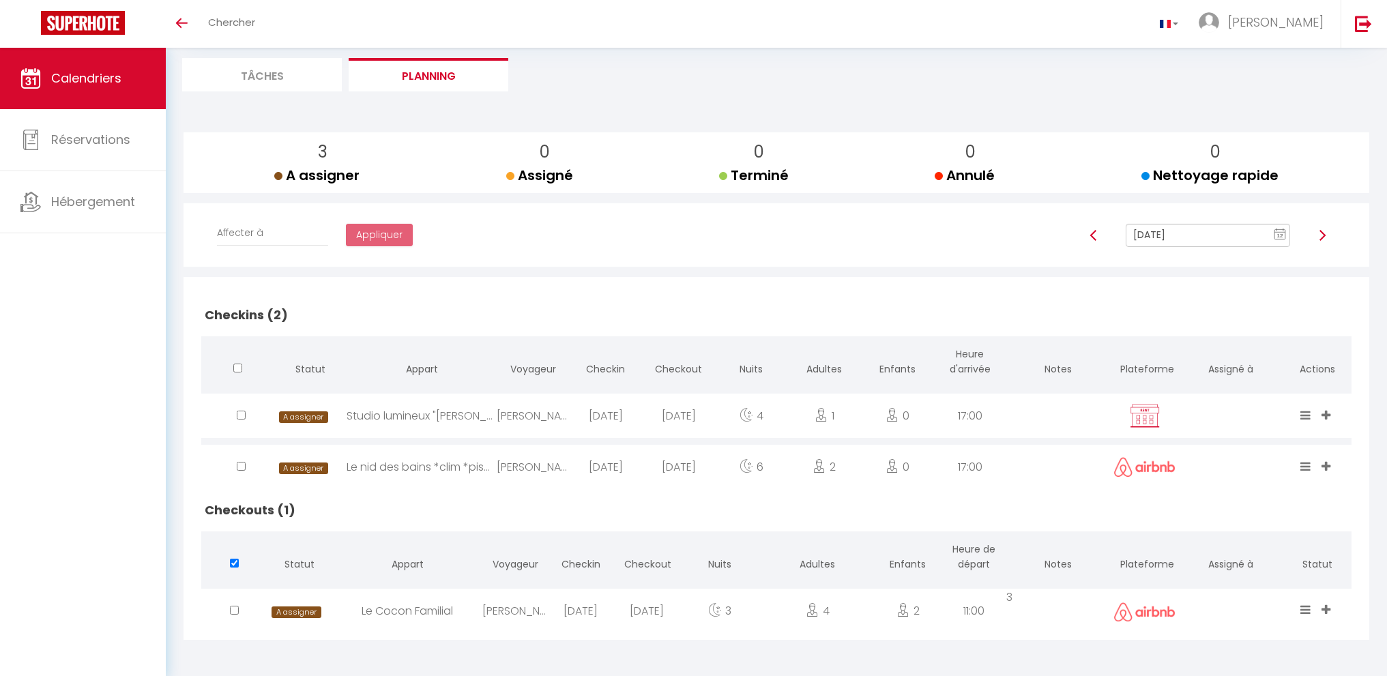
scroll to position [48, 0]
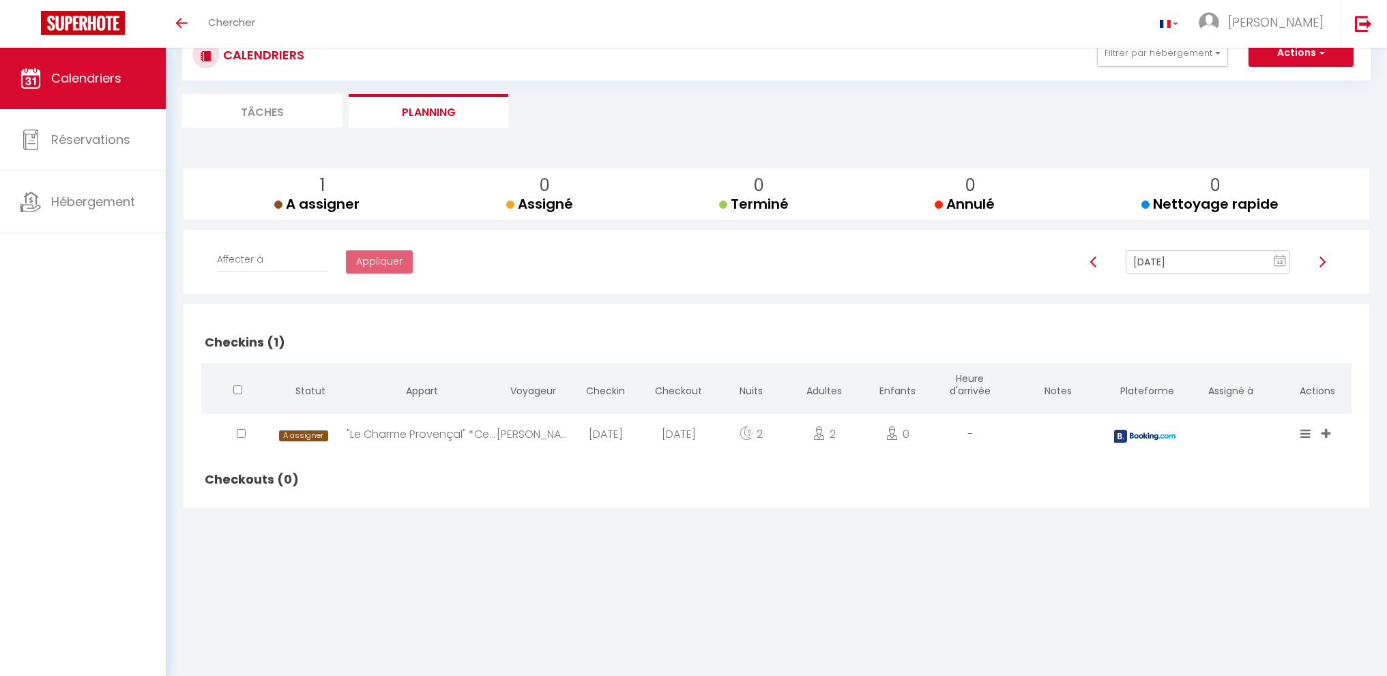
click at [1162, 260] on input "[DATE]" at bounding box center [1208, 261] width 164 height 23
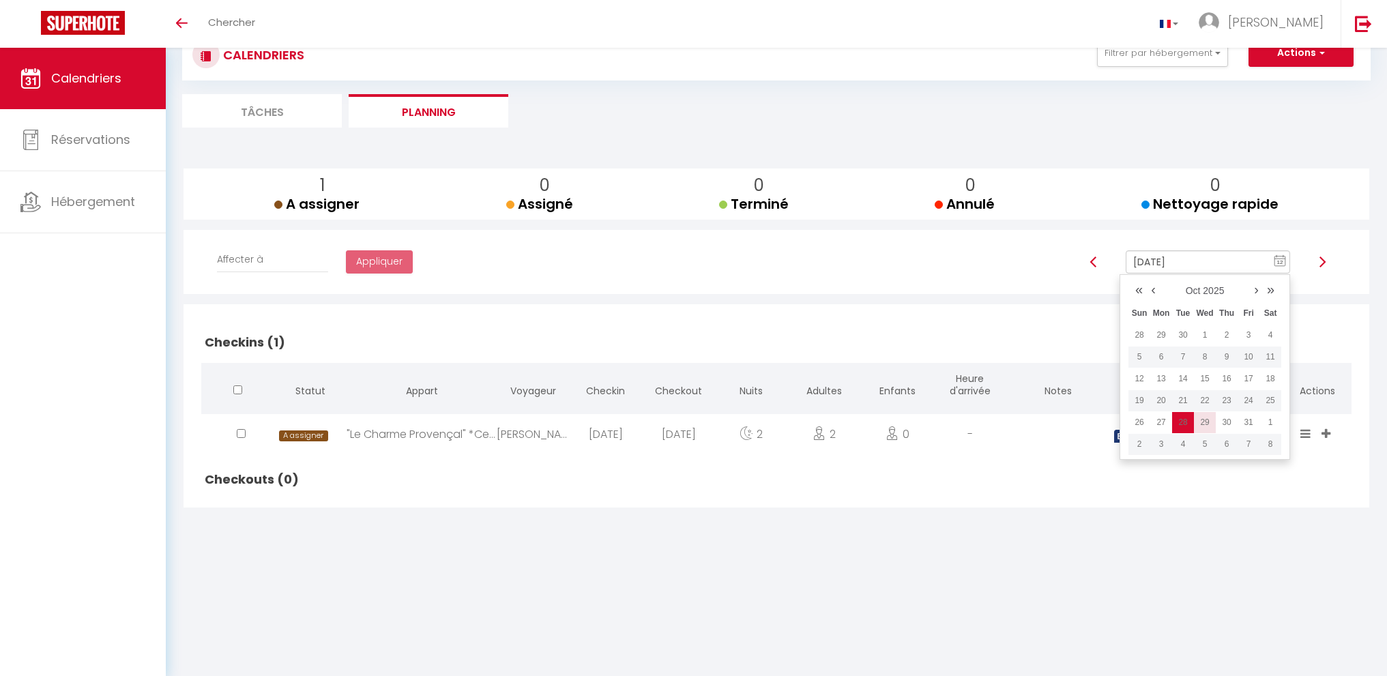
click at [1203, 424] on td "29" at bounding box center [1205, 422] width 22 height 22
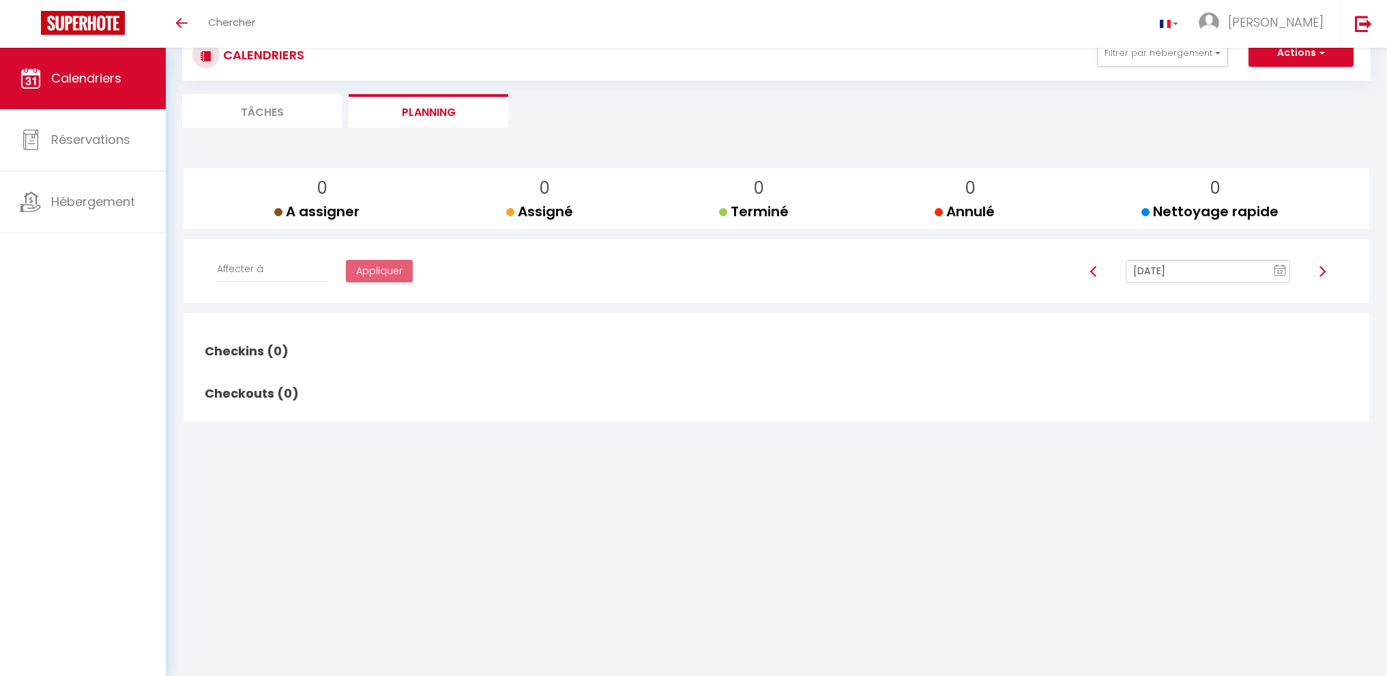
click at [1185, 276] on input "[DATE]" at bounding box center [1208, 271] width 164 height 23
click at [1226, 430] on td "30" at bounding box center [1227, 432] width 22 height 22
type input "[DATE]"
checkbox input "false"
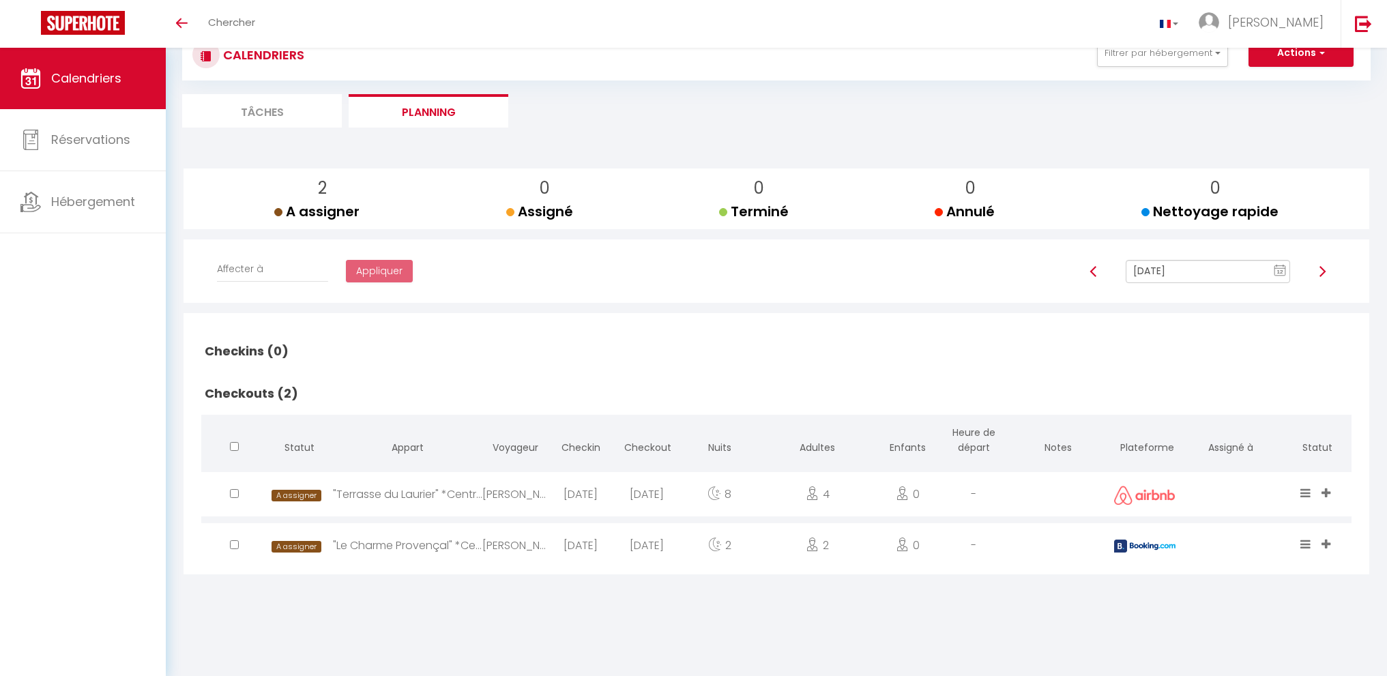
click at [1156, 264] on input "[DATE]" at bounding box center [1208, 271] width 164 height 23
click at [1137, 383] on td "12" at bounding box center [1139, 388] width 22 height 22
type input "[DATE]"
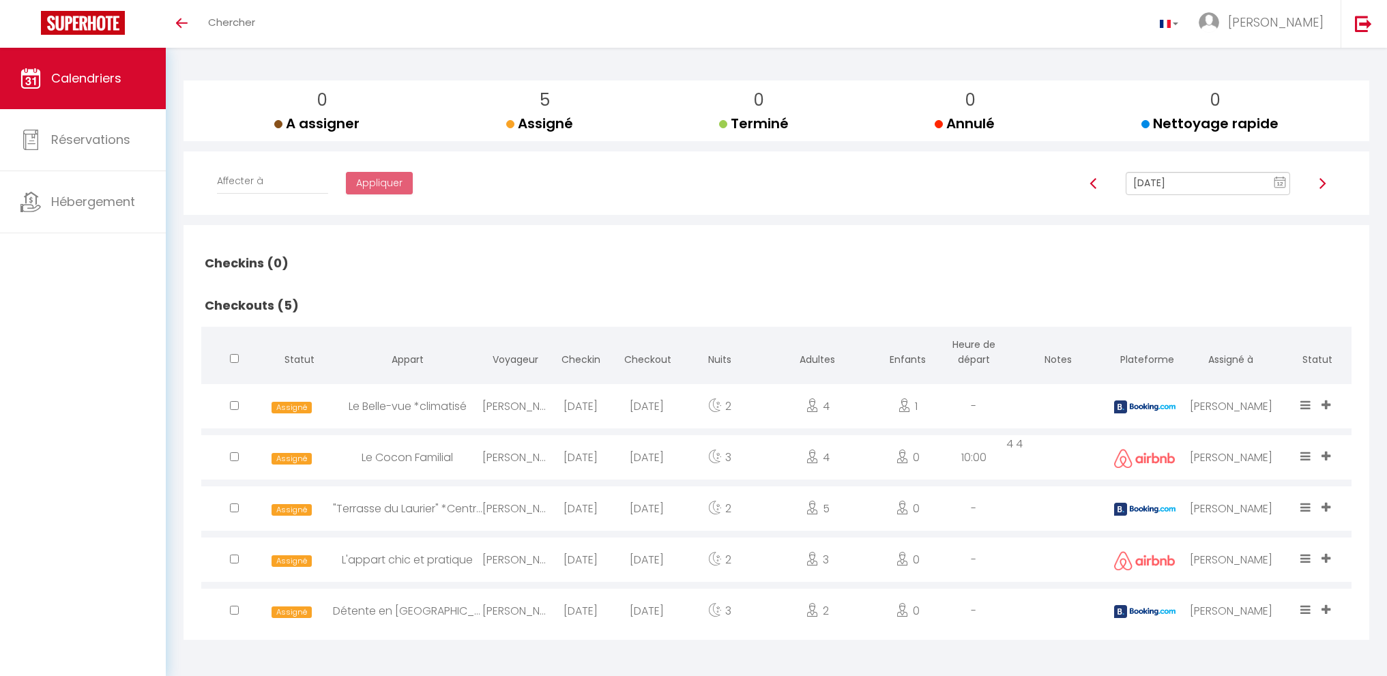
scroll to position [0, 0]
